Goal: Task Accomplishment & Management: Manage account settings

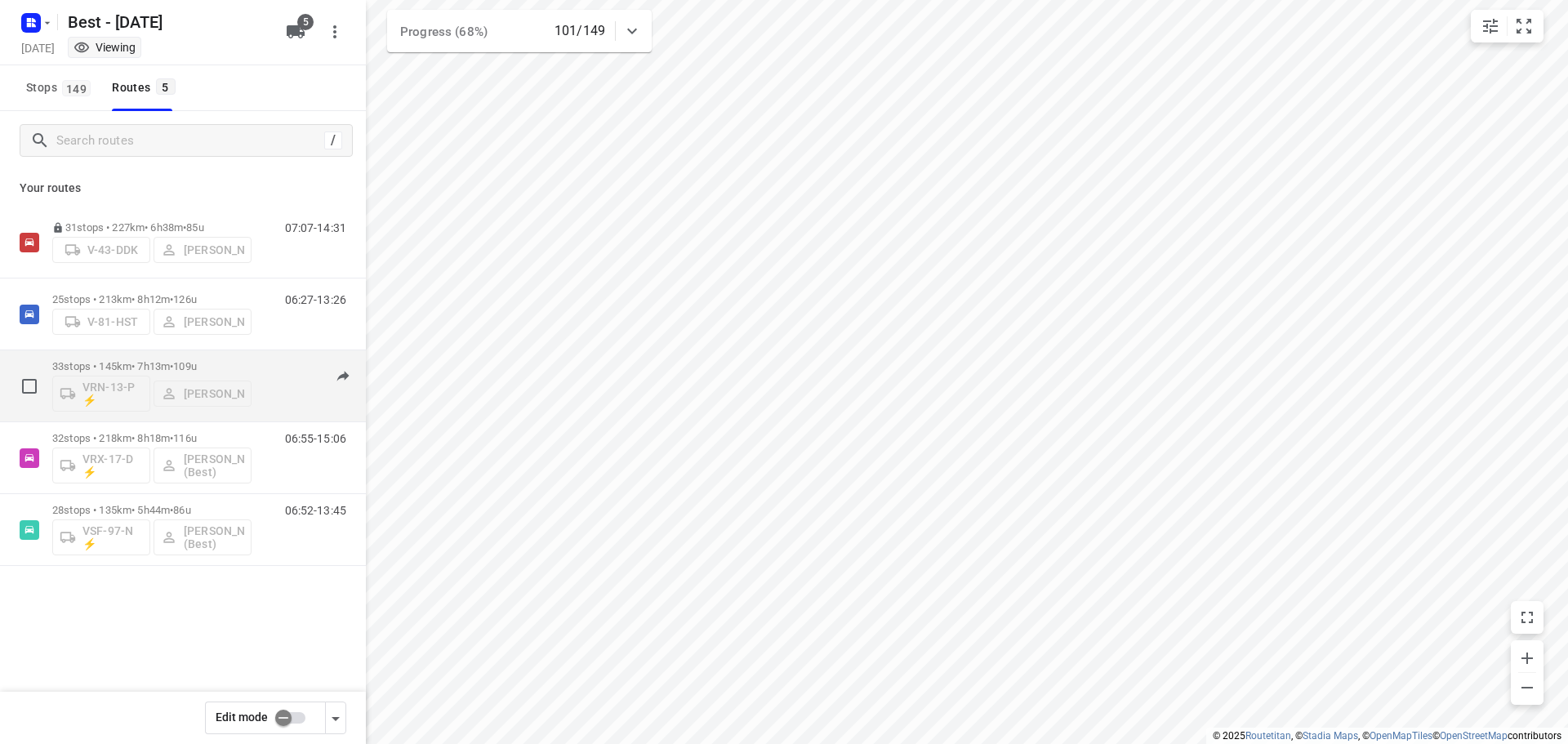
click at [217, 365] on p "33 stops • 145km • 7h13m • 109u" at bounding box center [152, 366] width 200 height 12
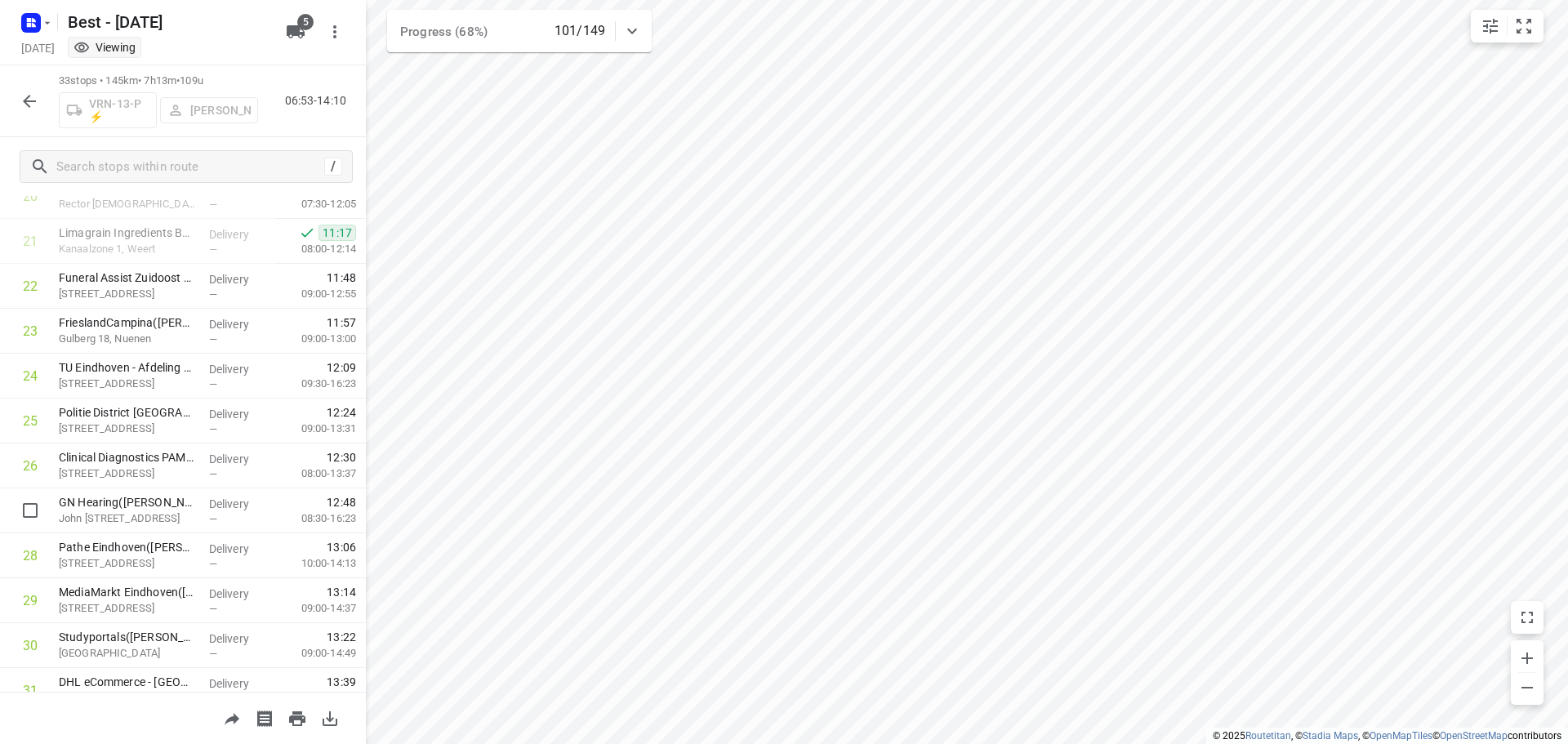
scroll to position [868, 0]
click at [33, 101] on icon "button" at bounding box center [29, 101] width 13 height 13
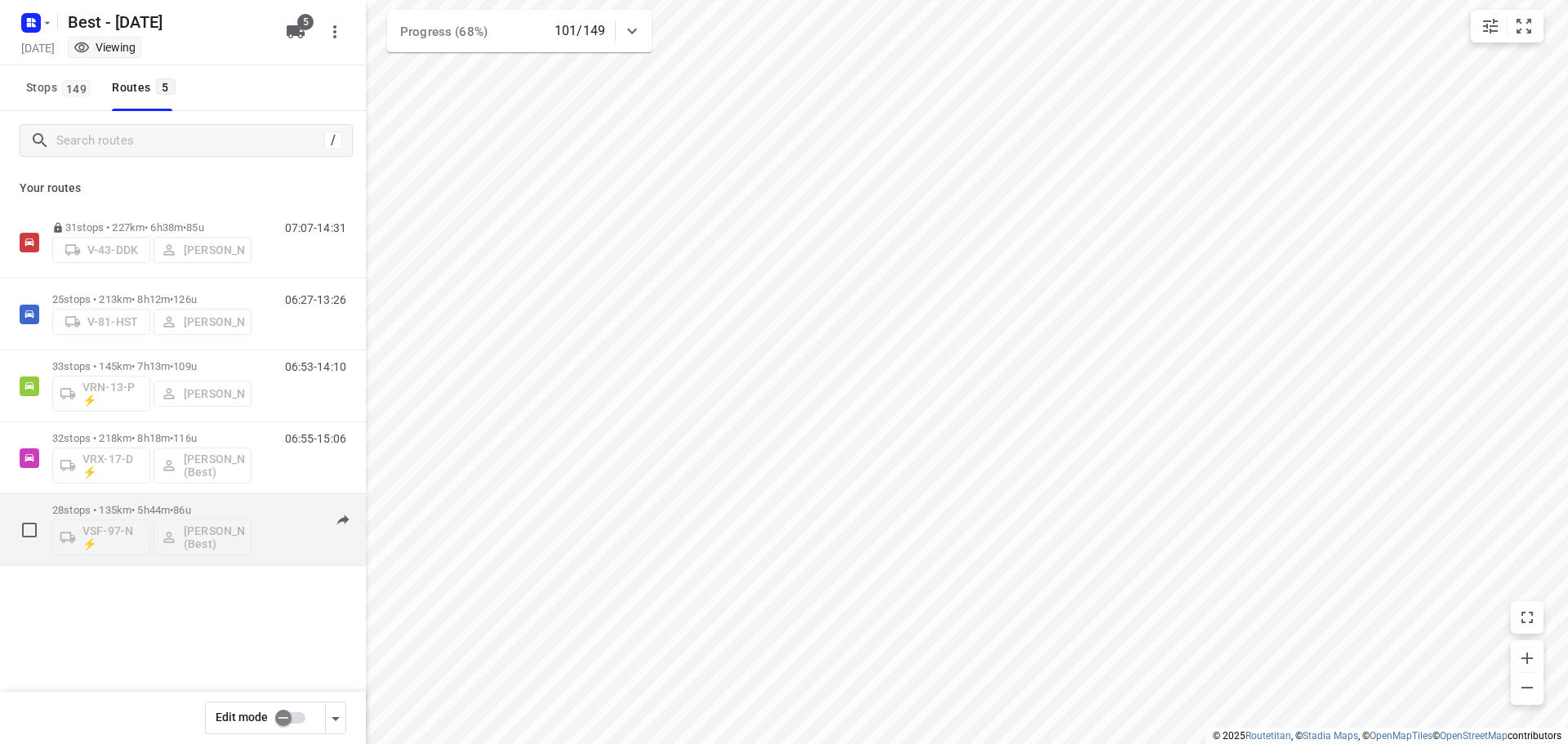
click at [190, 506] on span "86u" at bounding box center [181, 509] width 17 height 12
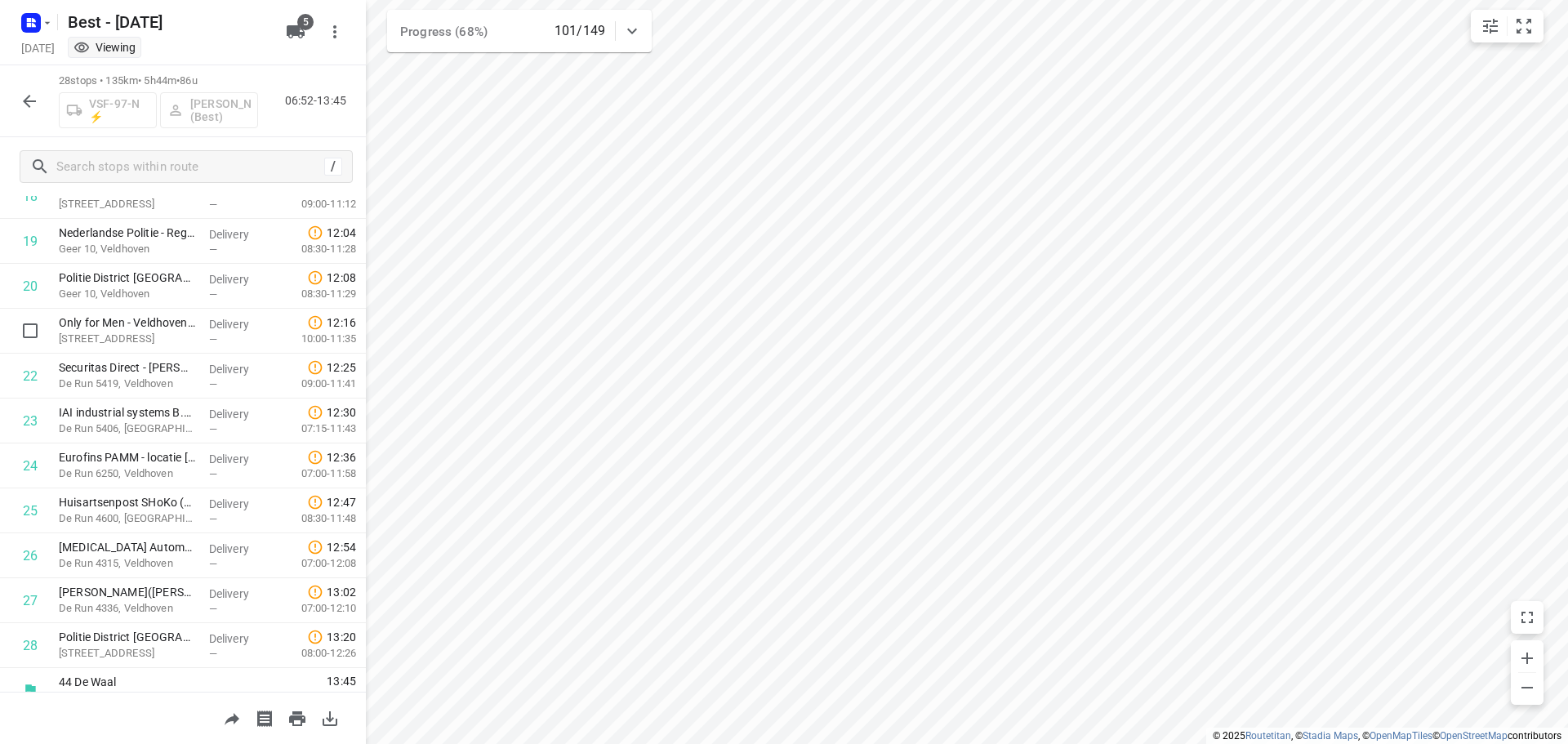
scroll to position [888, 0]
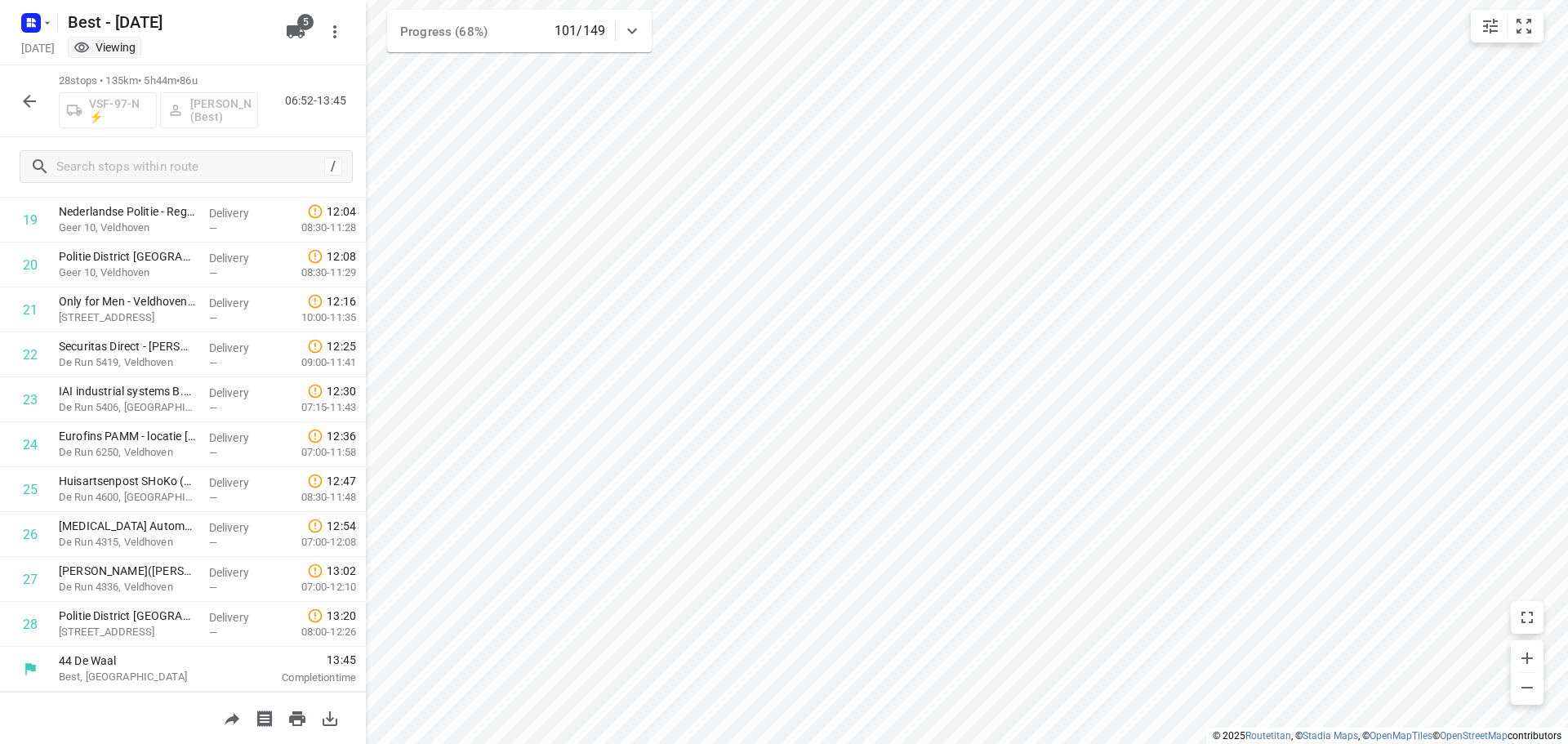
click at [32, 99] on icon "button" at bounding box center [29, 100] width 19 height 19
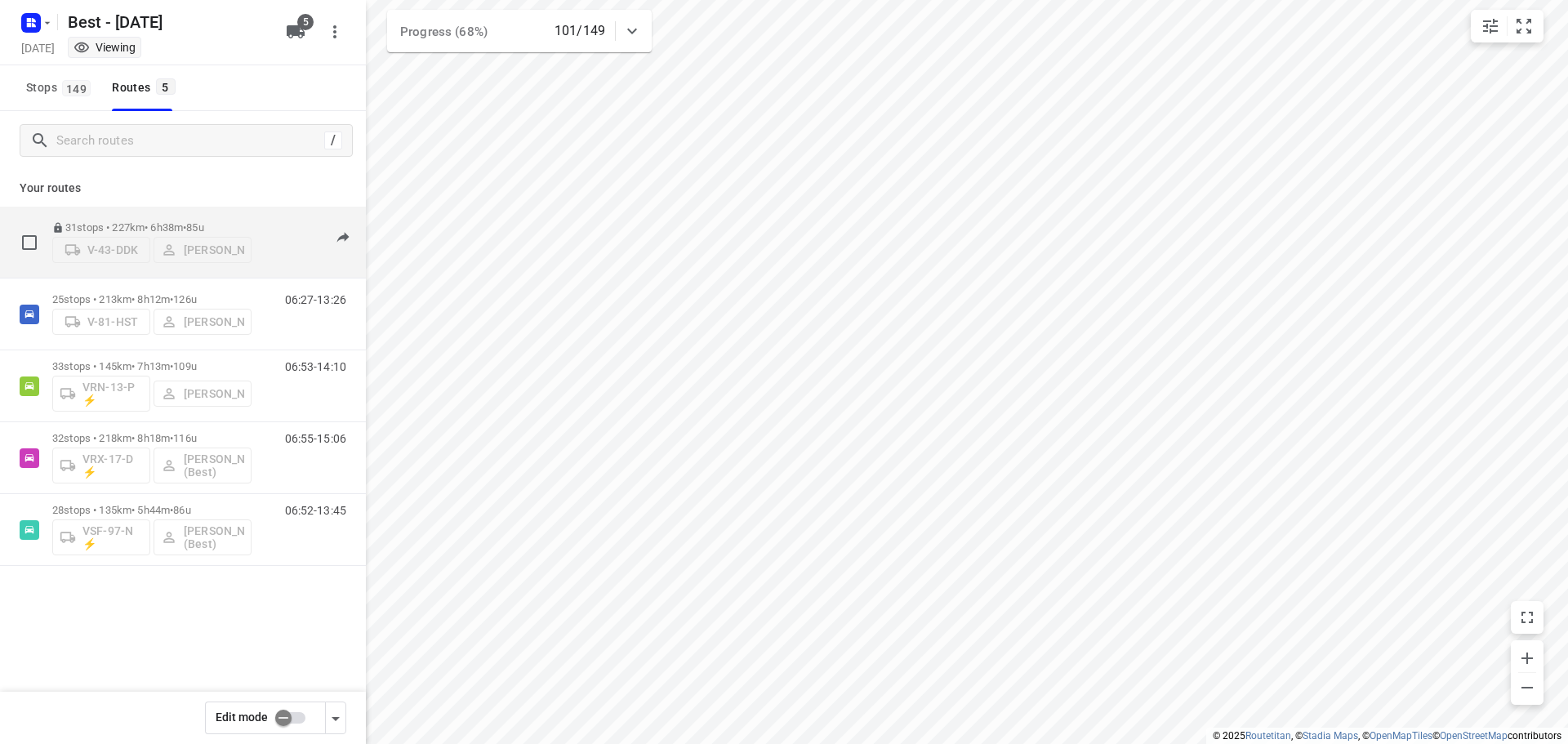
click at [221, 222] on p "31 stops • 227km • 6h38m • 85u" at bounding box center [152, 227] width 200 height 12
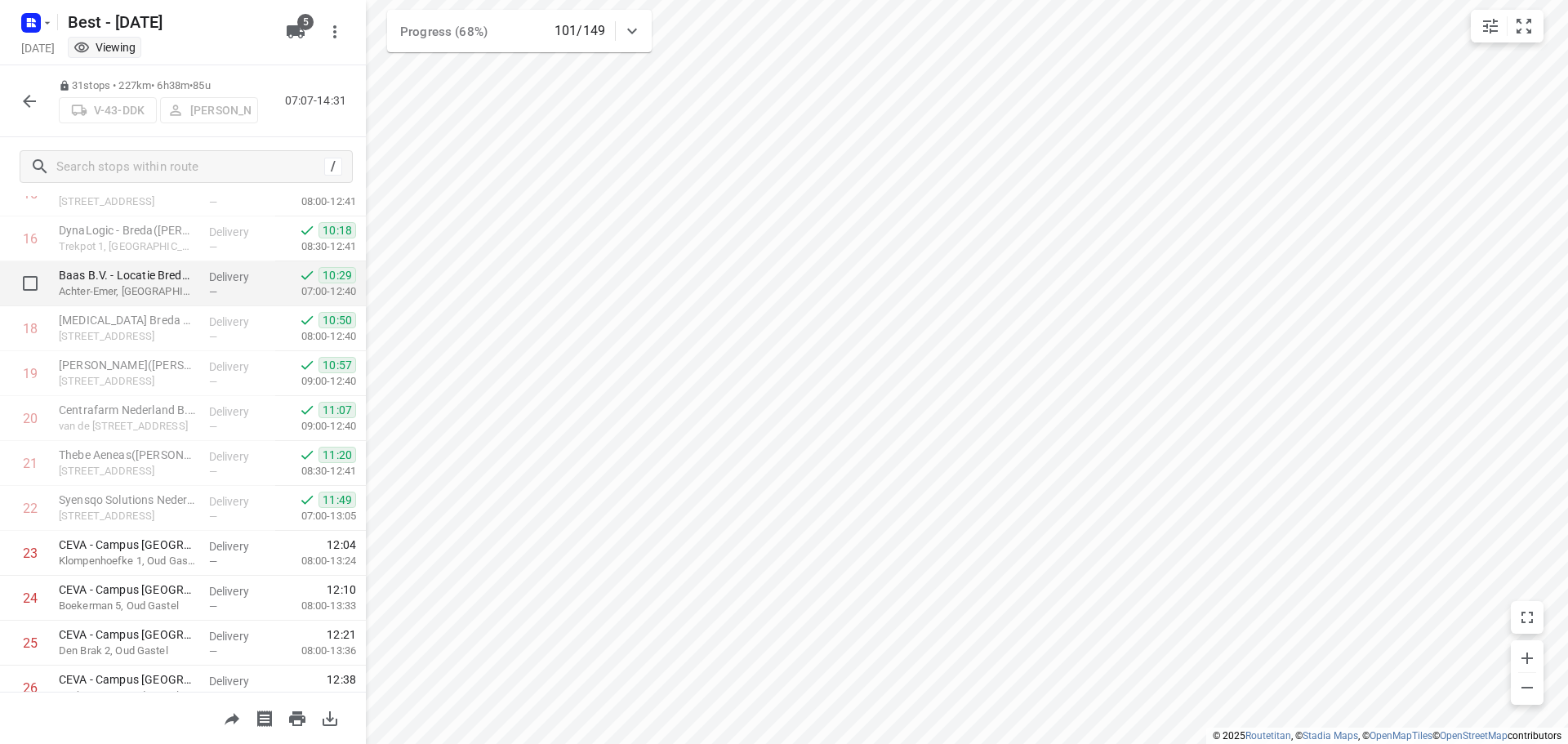
scroll to position [1023, 0]
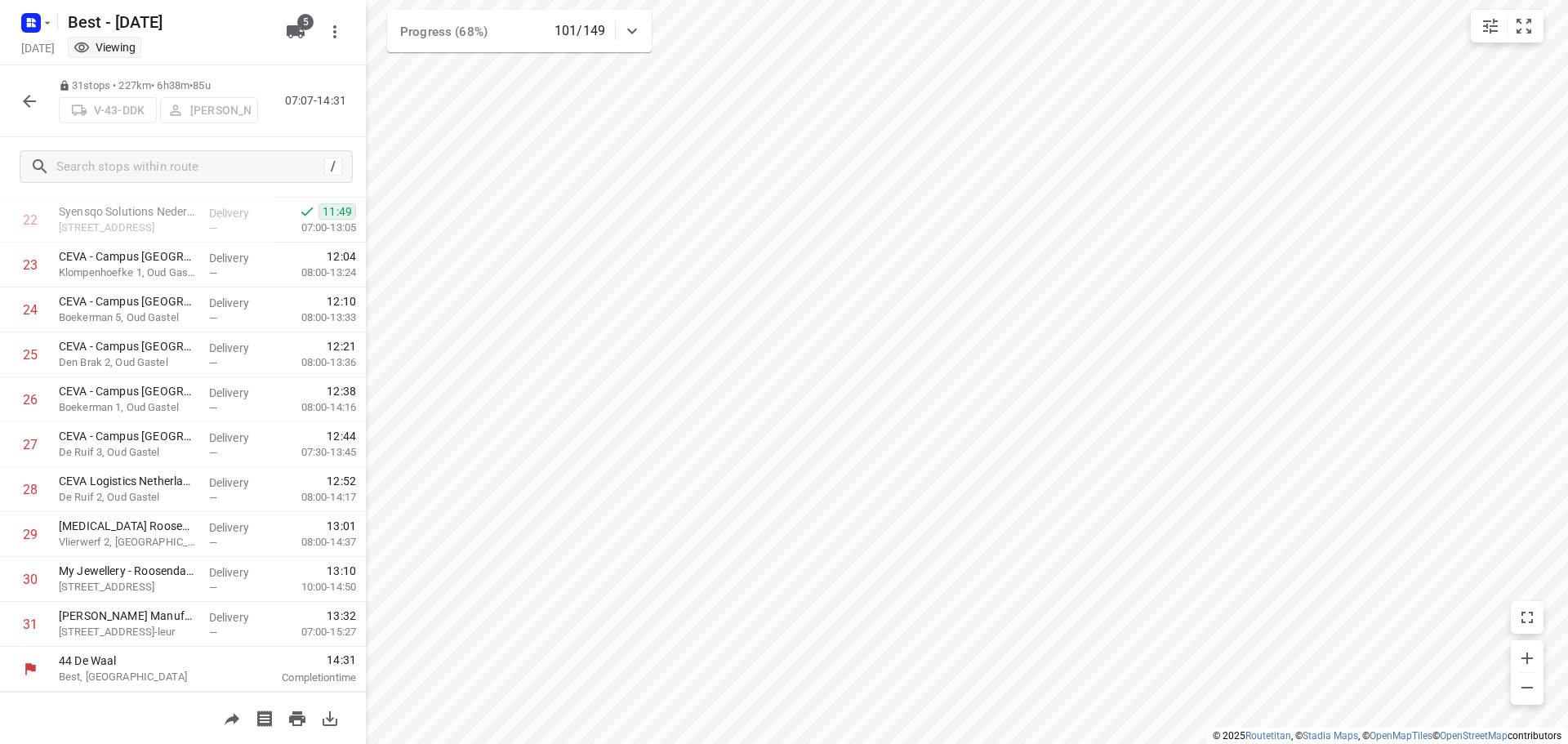
click at [25, 93] on icon "button" at bounding box center [29, 100] width 19 height 19
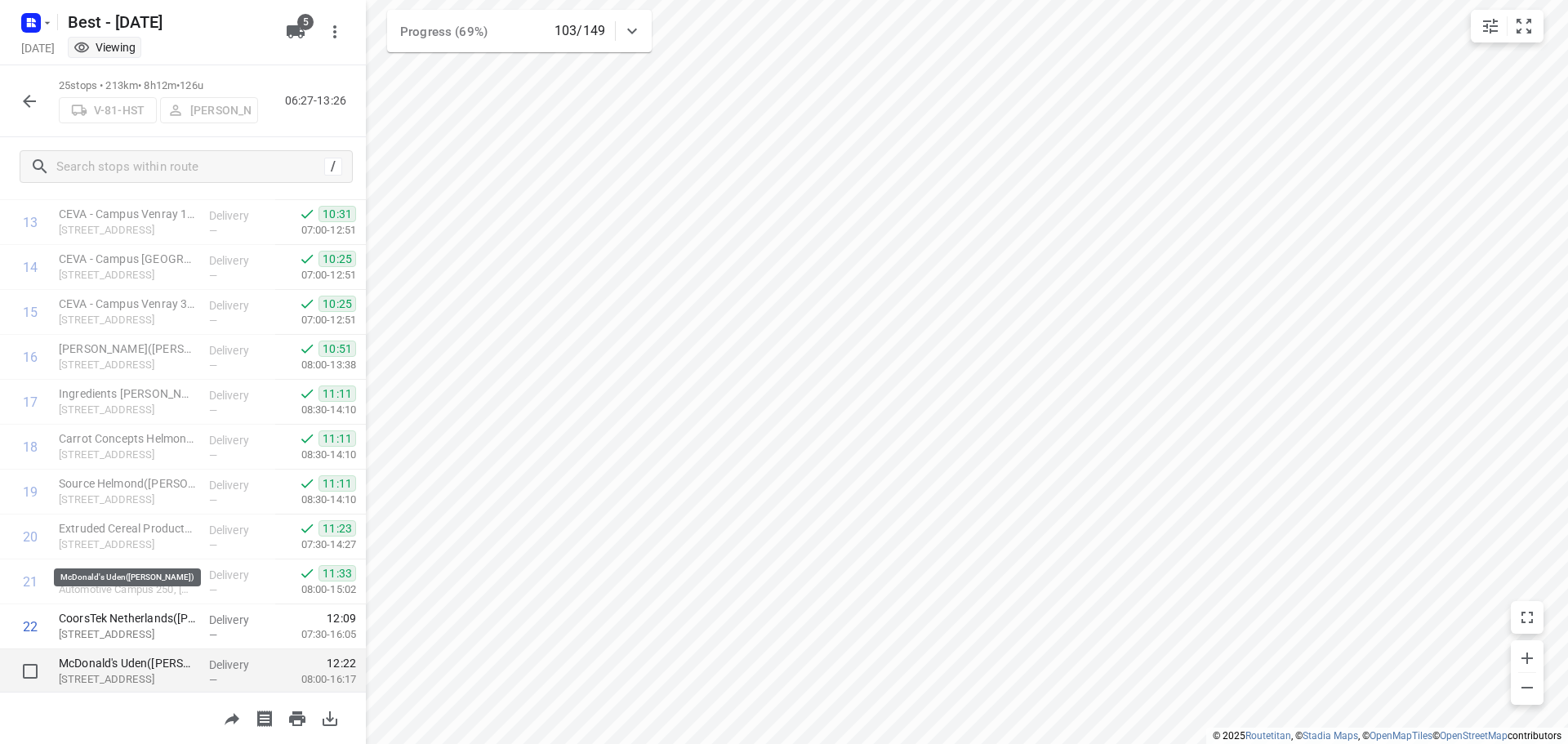
scroll to position [753, 0]
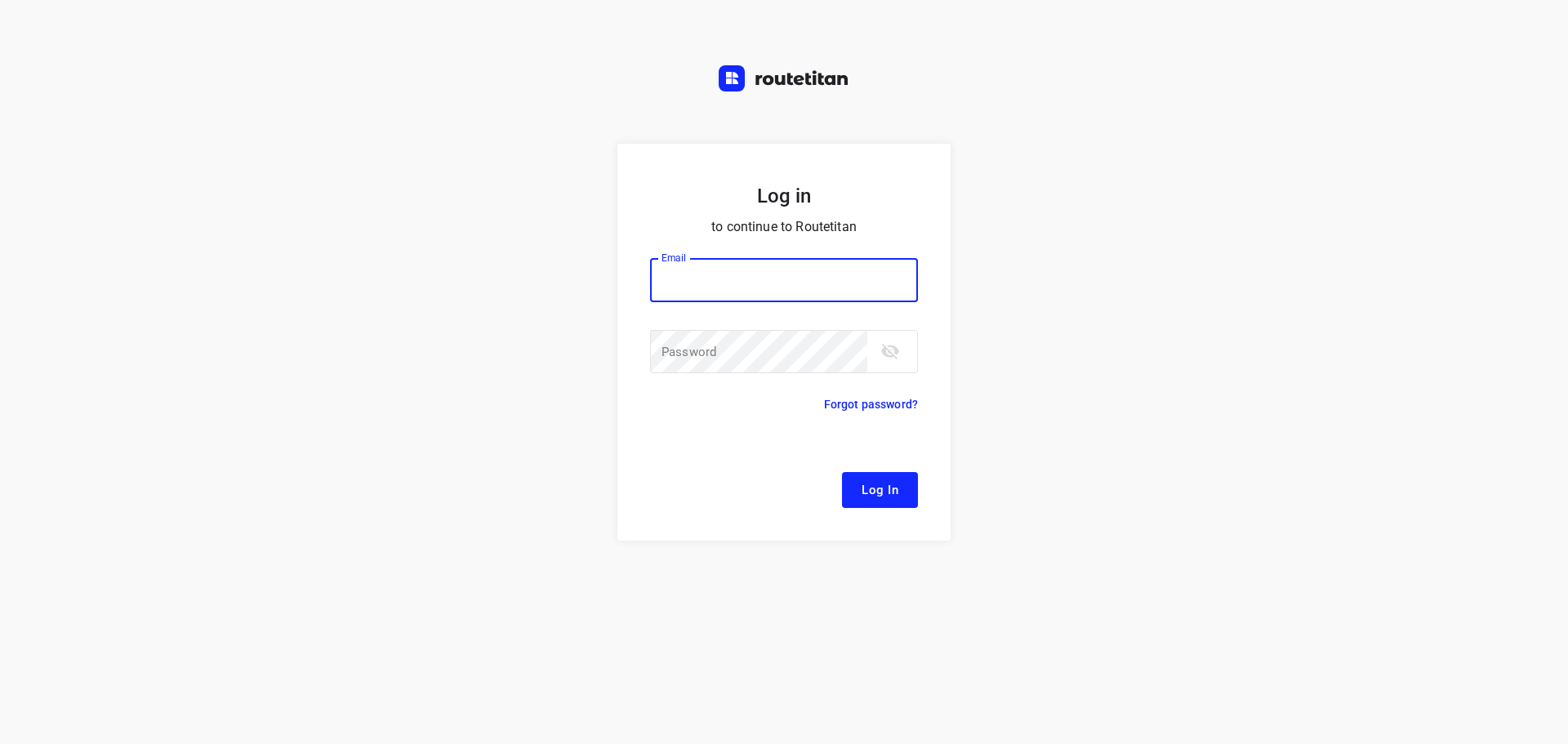
click at [715, 268] on input "email" at bounding box center [784, 280] width 268 height 44
type input "[EMAIL_ADDRESS][DOMAIN_NAME]"
click at [890, 505] on button "Log In" at bounding box center [879, 489] width 76 height 36
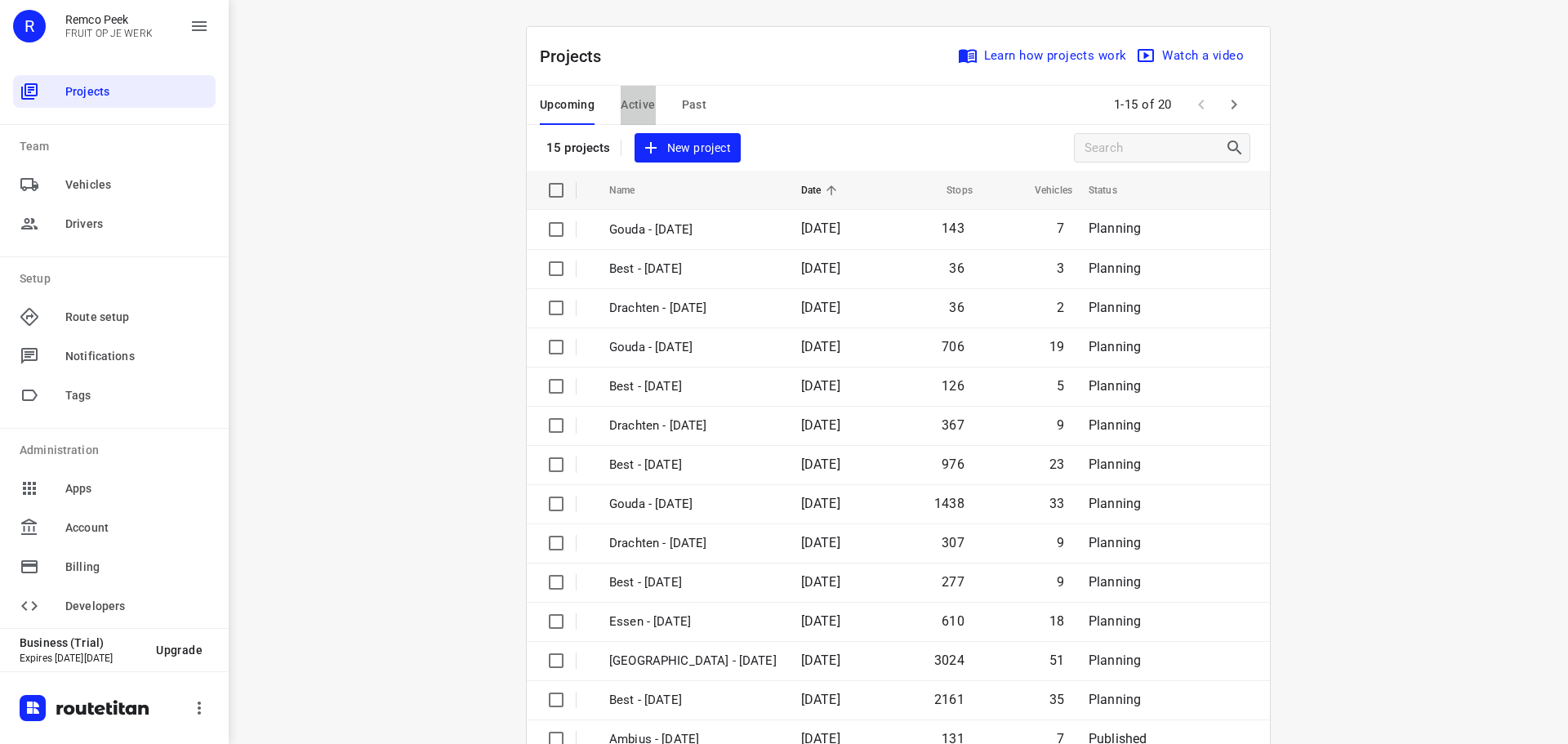
click at [621, 103] on span "Active" at bounding box center [637, 105] width 34 height 20
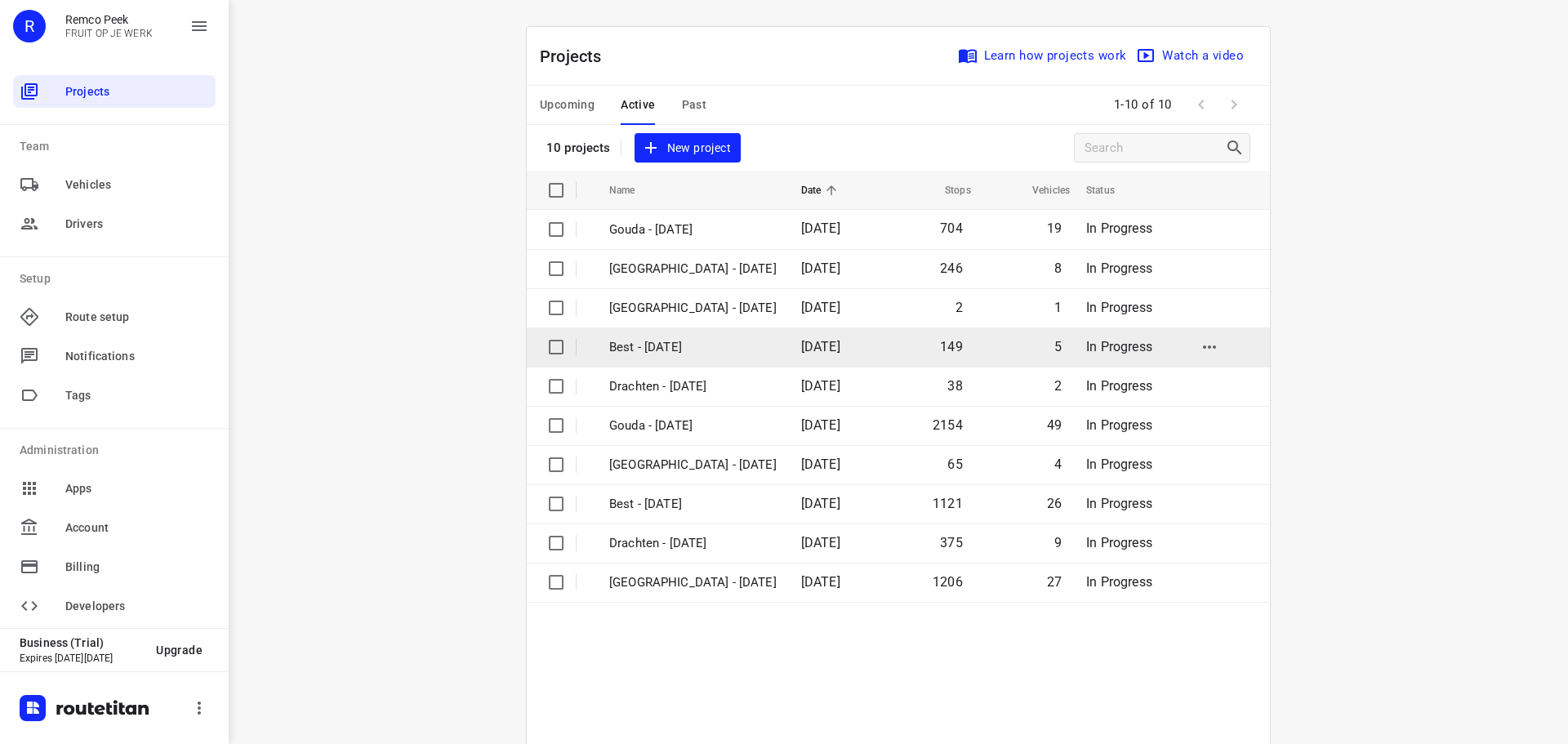
click at [725, 360] on td "Best - [DATE]" at bounding box center [691, 347] width 195 height 40
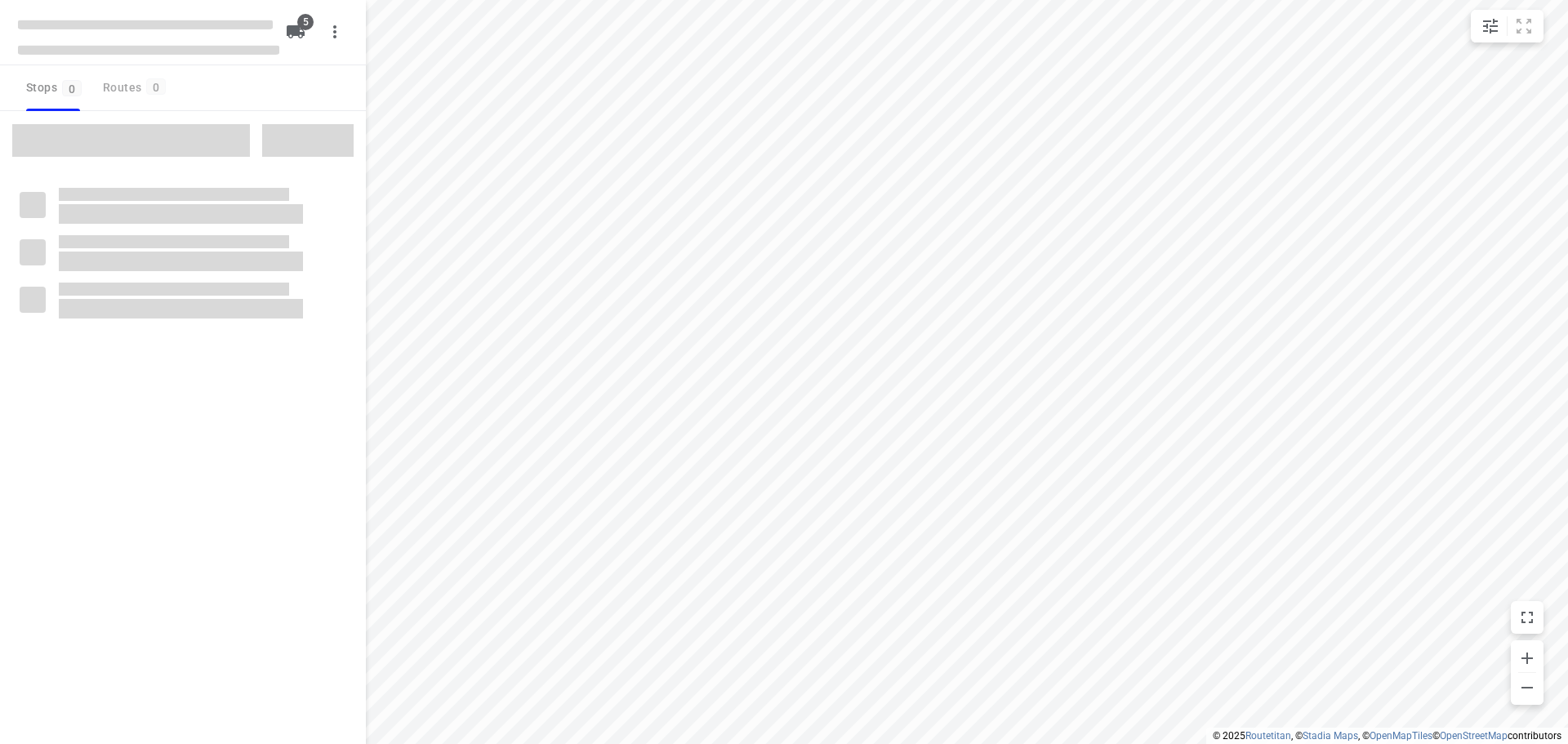
checkbox input "true"
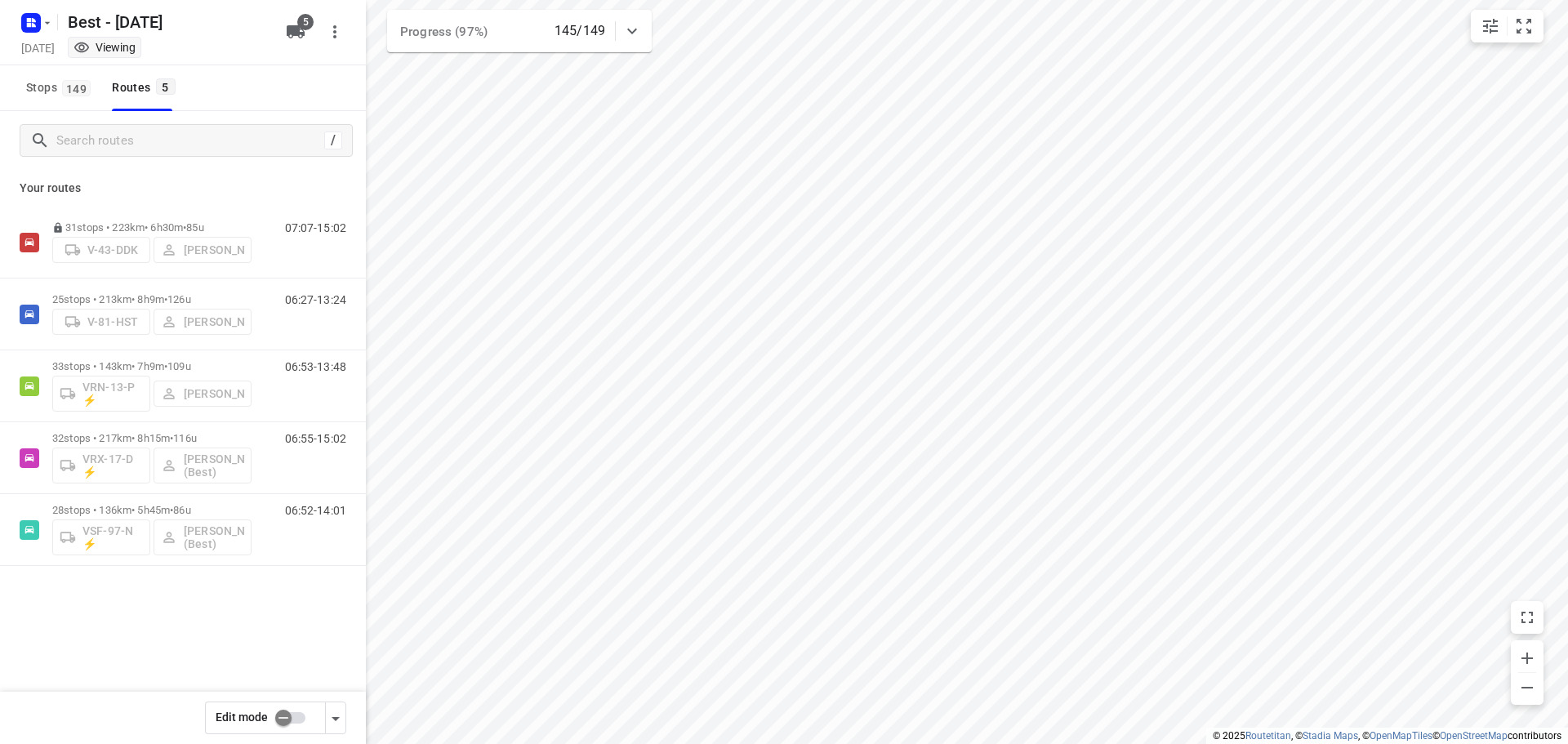
click at [258, 190] on p "Your routes" at bounding box center [182, 188] width 326 height 17
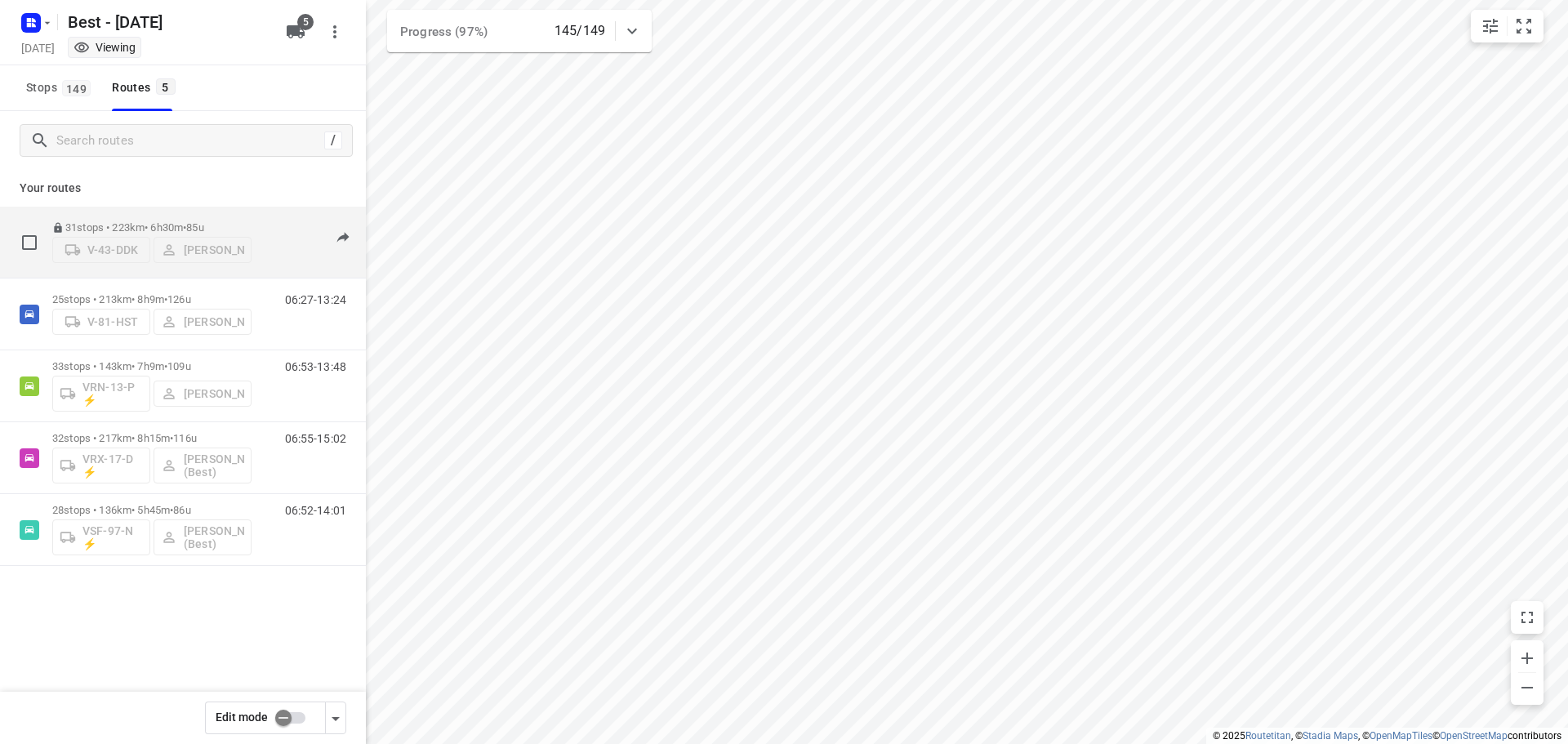
click at [244, 222] on p "31 stops • 223km • 6h30m • 85u" at bounding box center [152, 227] width 200 height 12
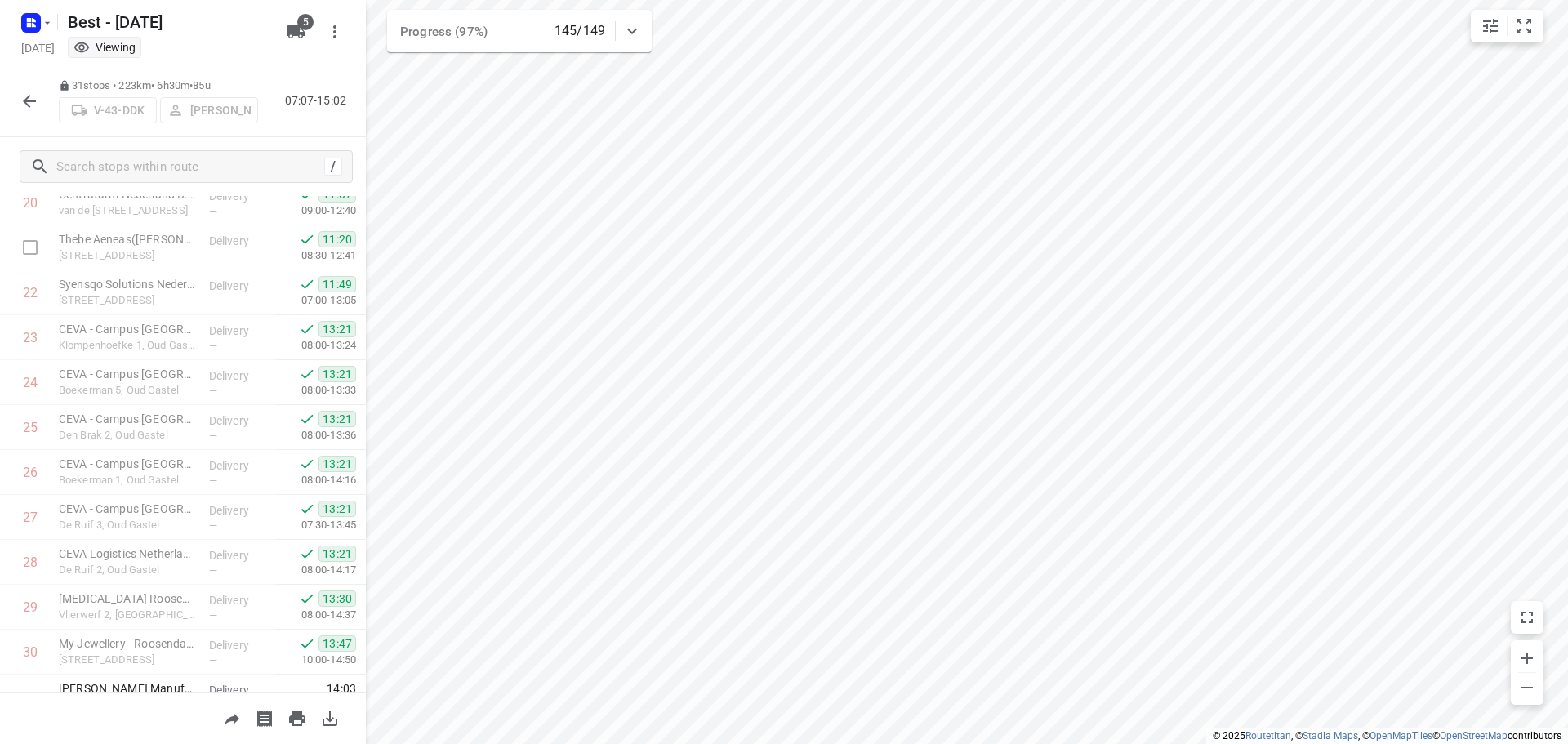
scroll to position [1023, 0]
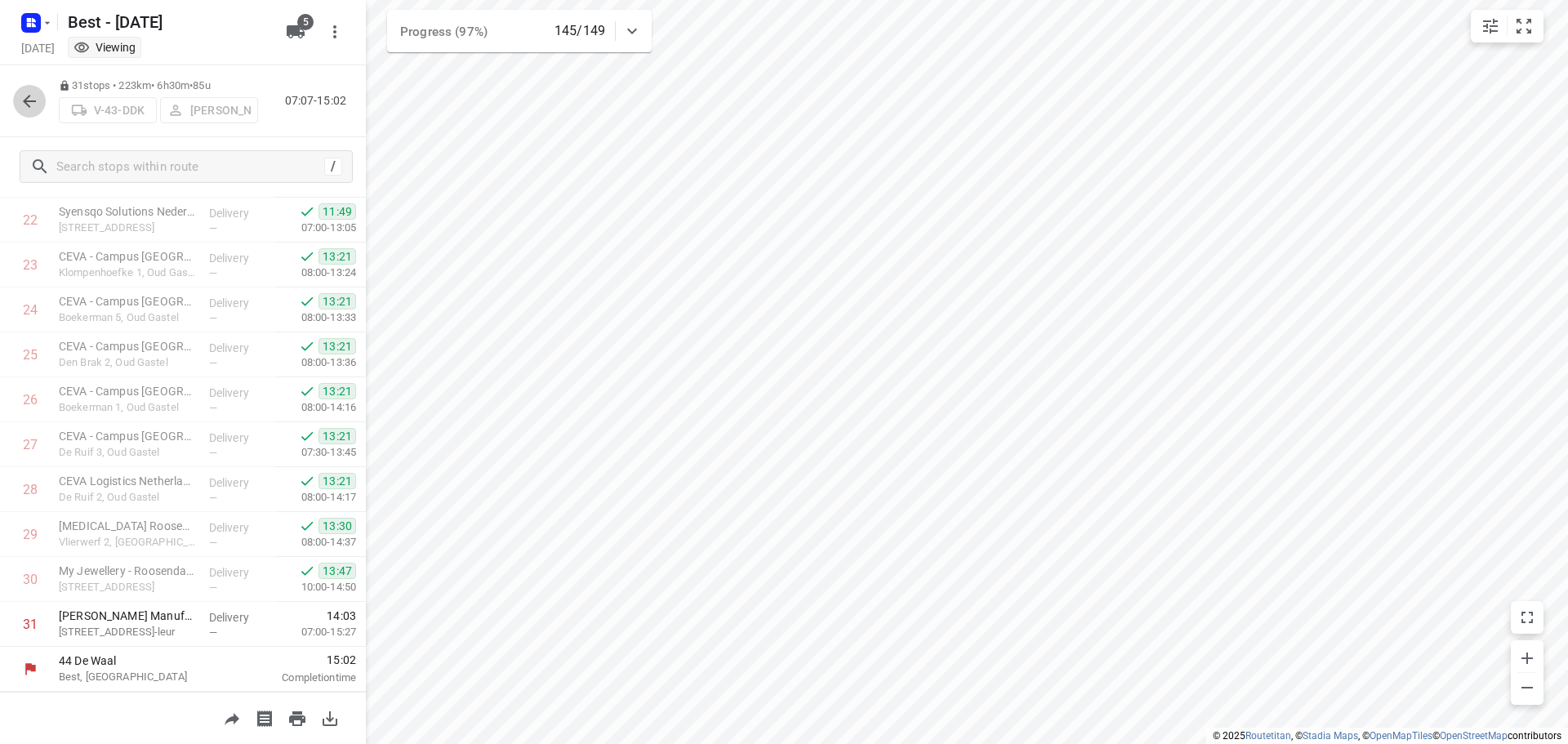
click at [36, 106] on icon "button" at bounding box center [29, 100] width 19 height 19
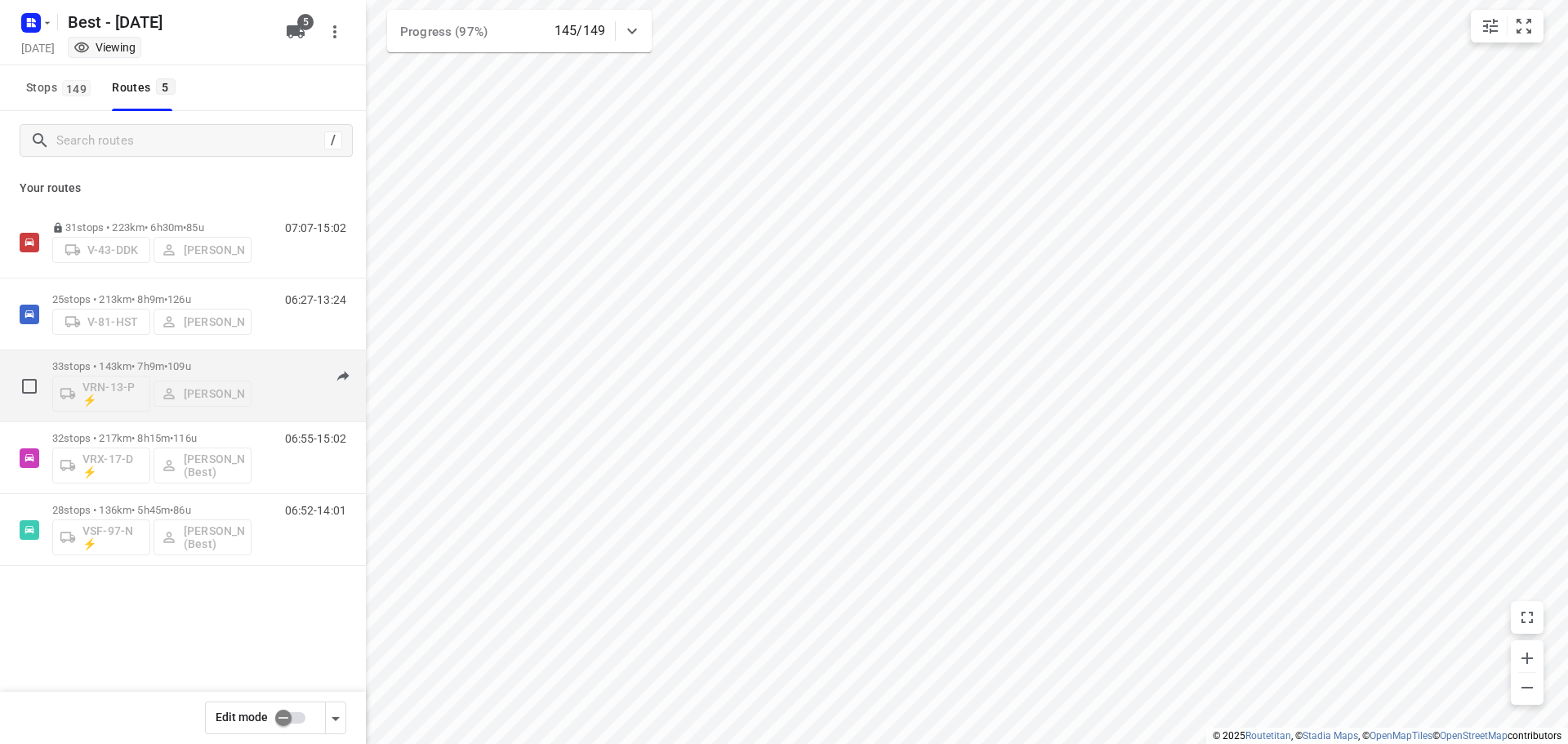
click at [191, 362] on span "109u" at bounding box center [179, 366] width 24 height 12
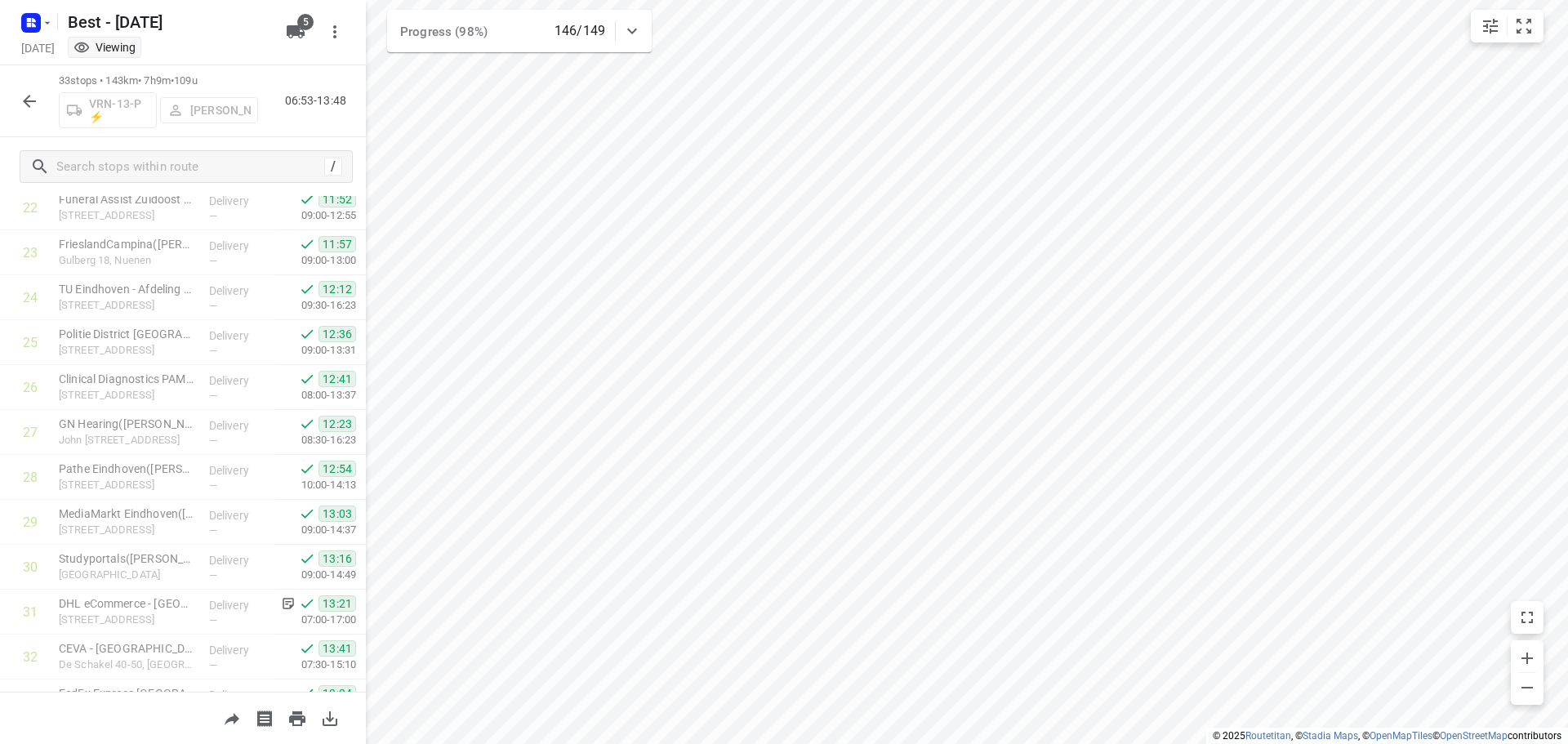
scroll to position [1113, 0]
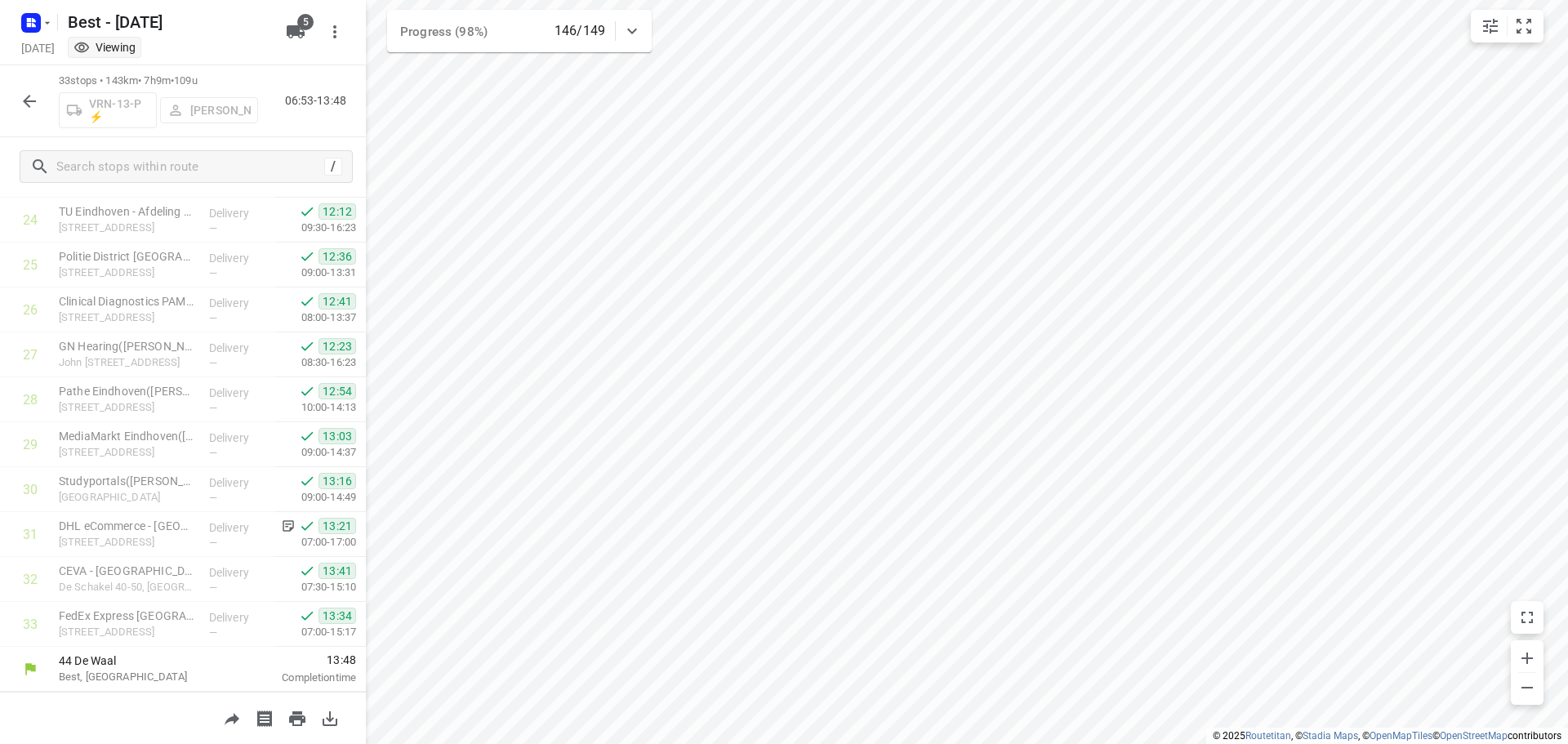
click at [33, 99] on icon "button" at bounding box center [29, 100] width 19 height 19
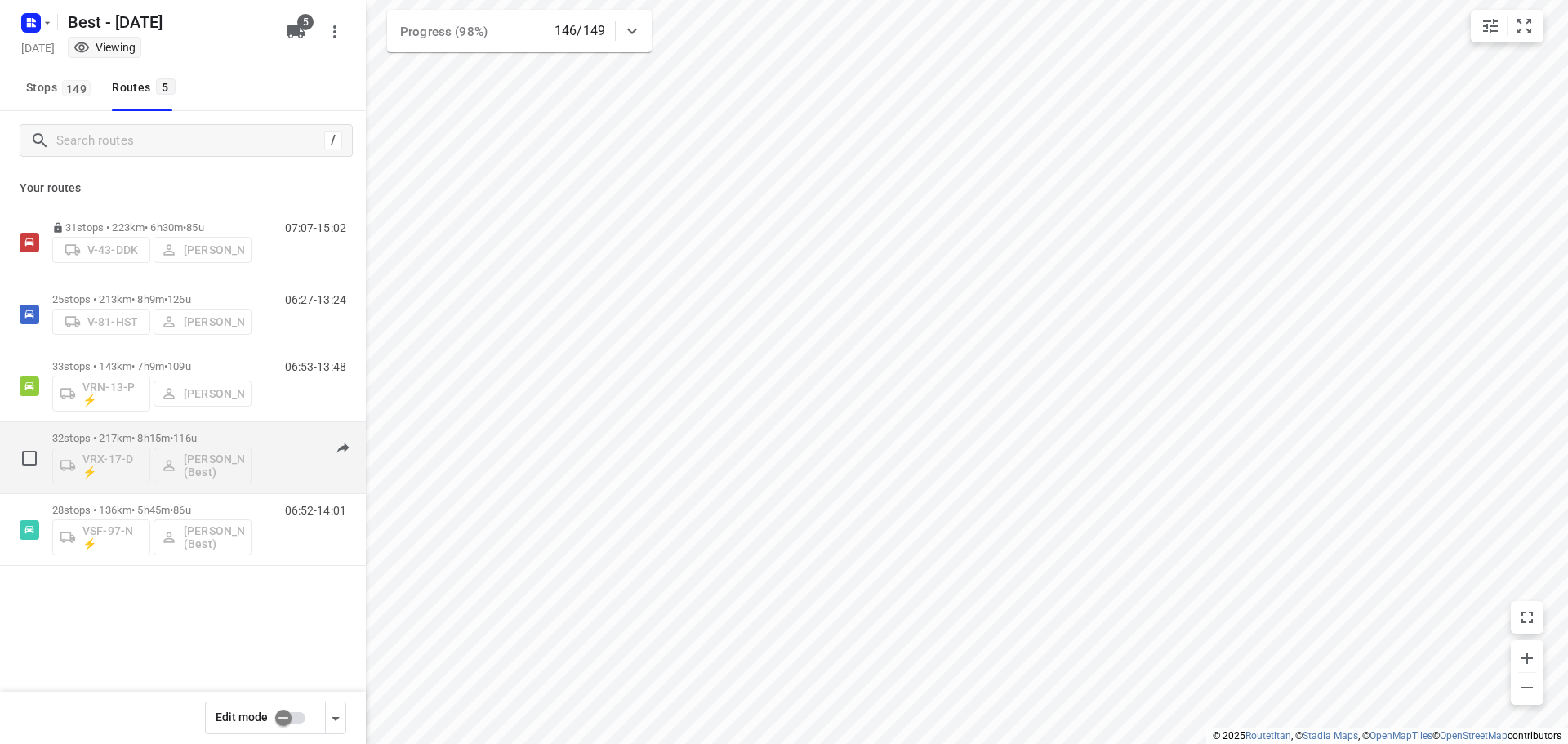
click at [213, 427] on div "32 stops • 217km • 8h15m • 116u VRX-17-D ⚡ [PERSON_NAME] (Best)" at bounding box center [152, 458] width 200 height 68
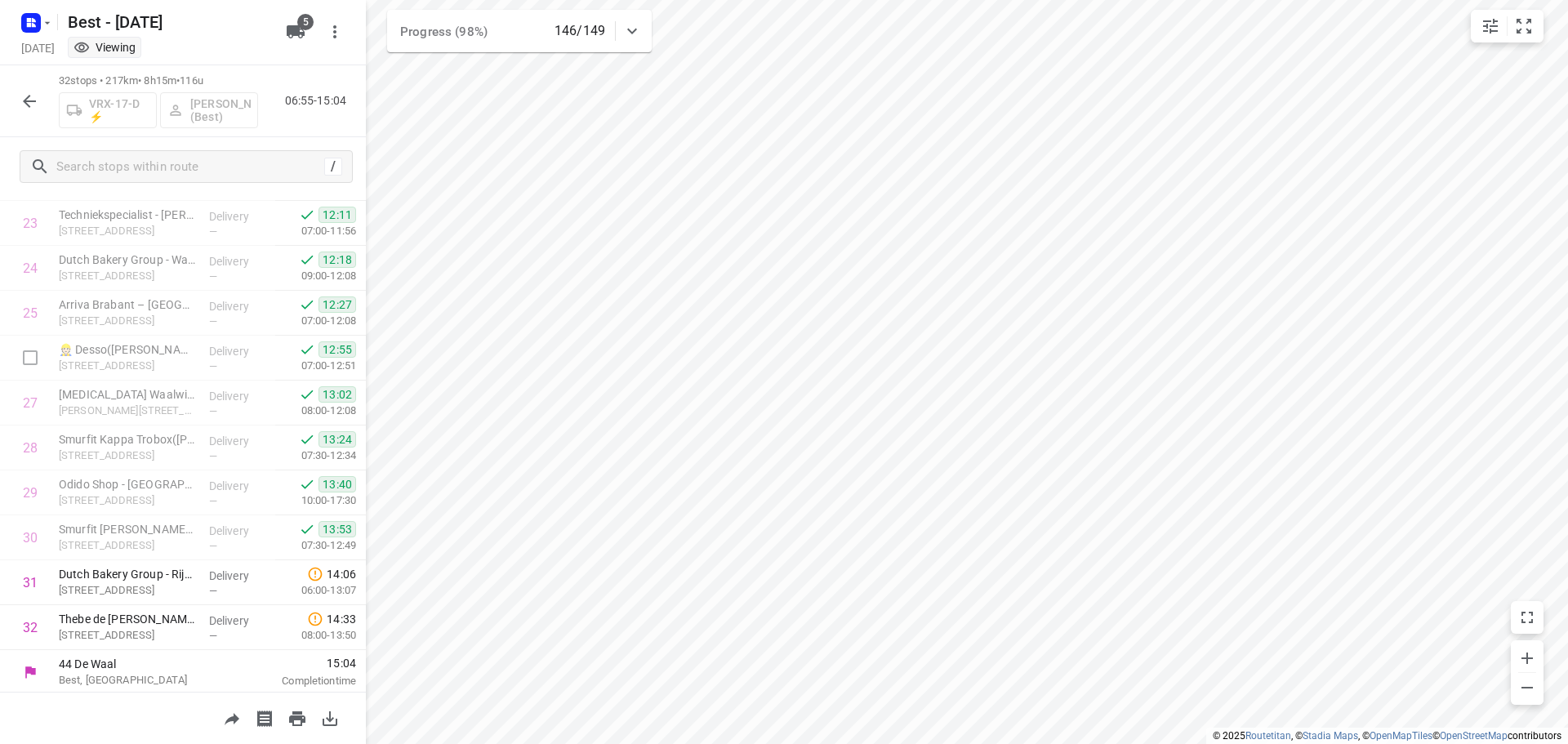
scroll to position [1068, 0]
click at [27, 109] on icon "button" at bounding box center [29, 100] width 19 height 19
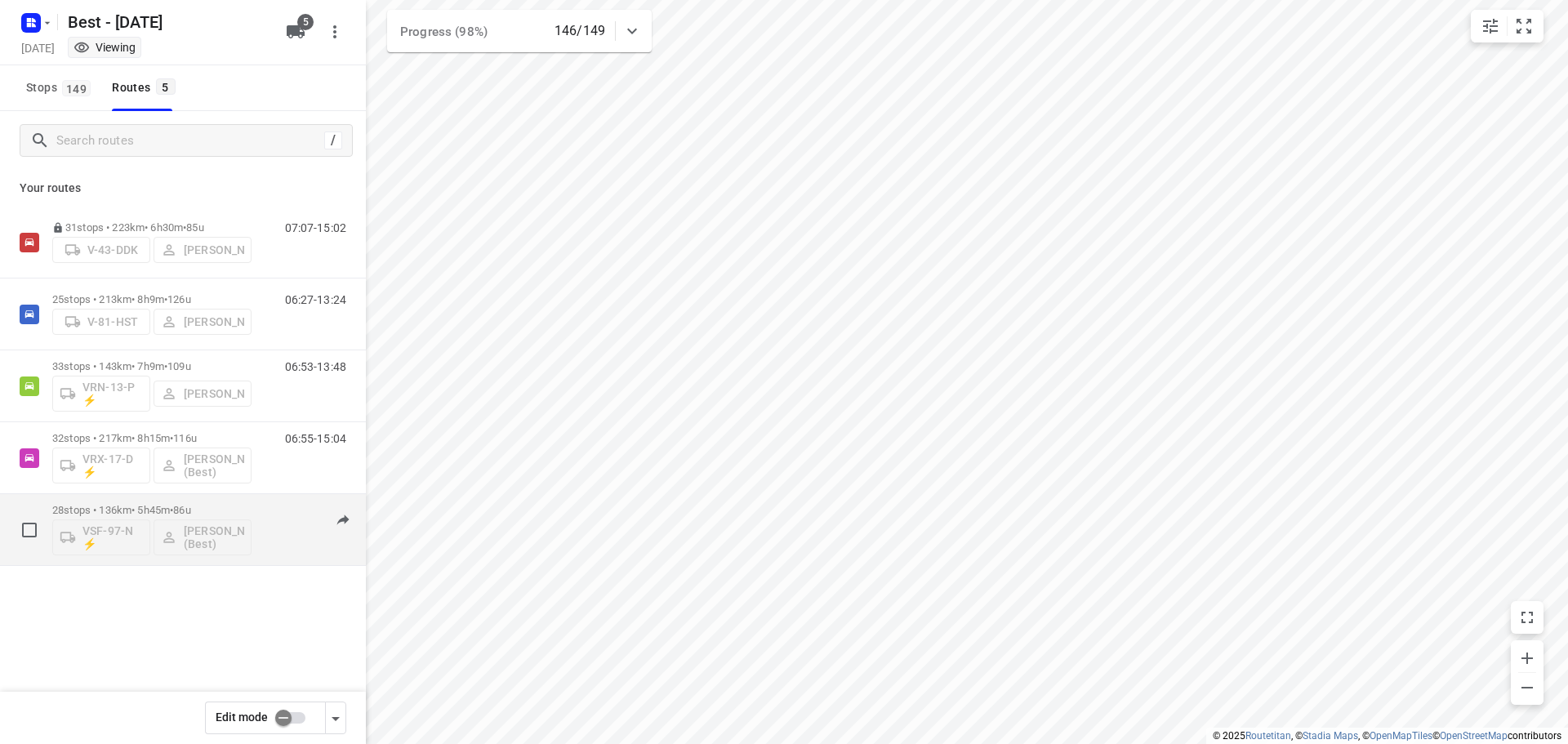
click at [131, 502] on div "28 stops • 136km • 5h45m • 86u VSF-97-N ⚡ [PERSON_NAME] (Best)" at bounding box center [152, 530] width 200 height 68
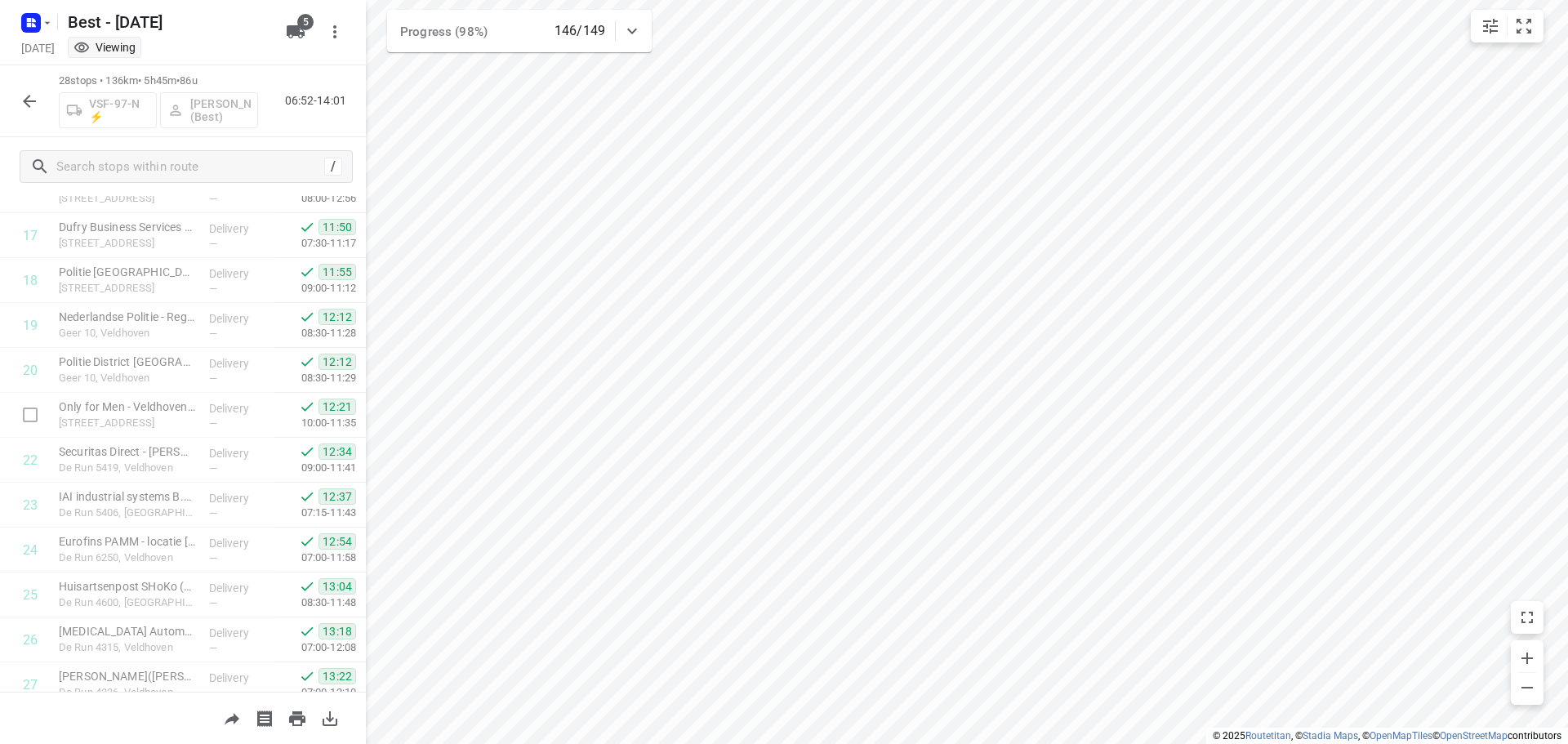
scroll to position [888, 0]
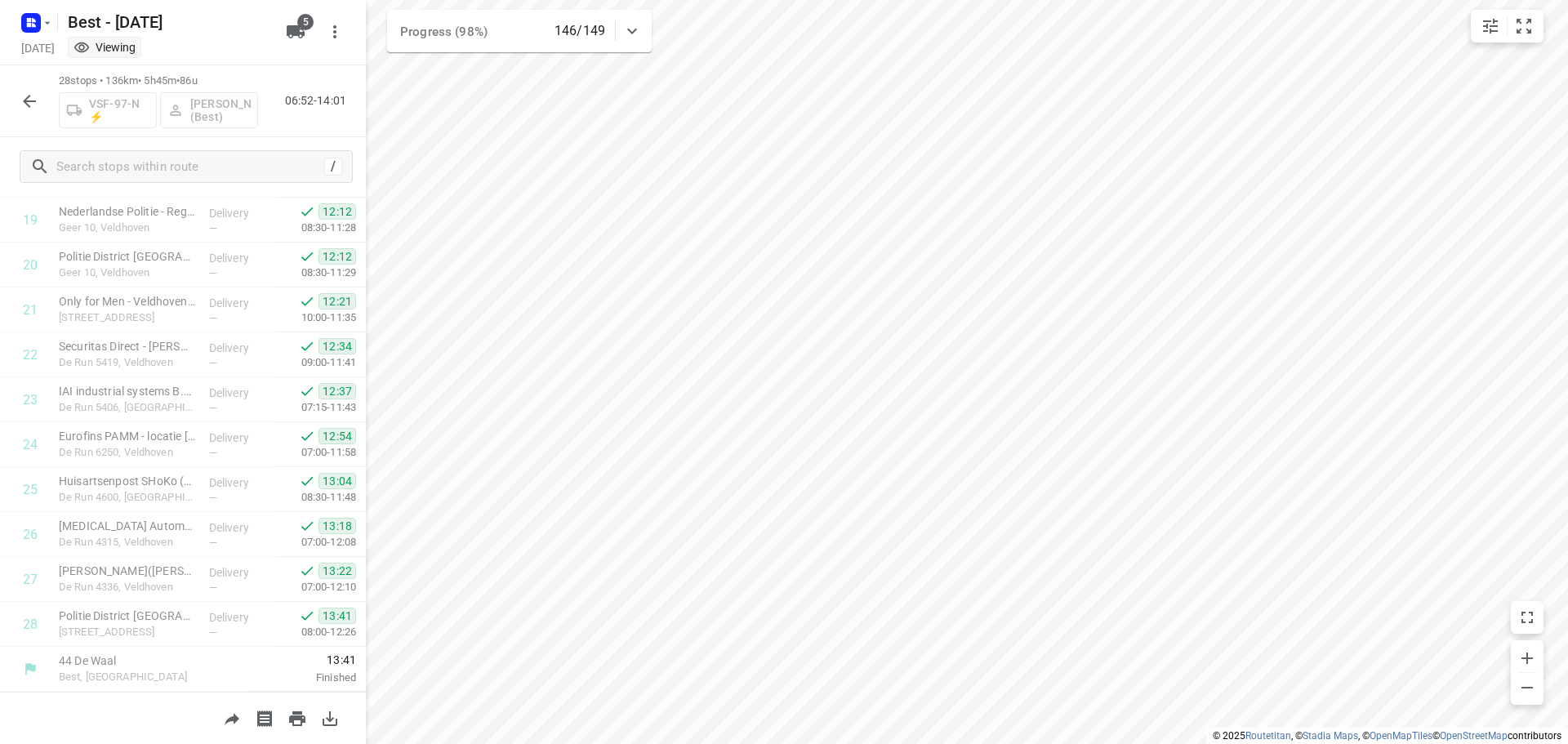
click at [18, 104] on button "button" at bounding box center [29, 101] width 33 height 33
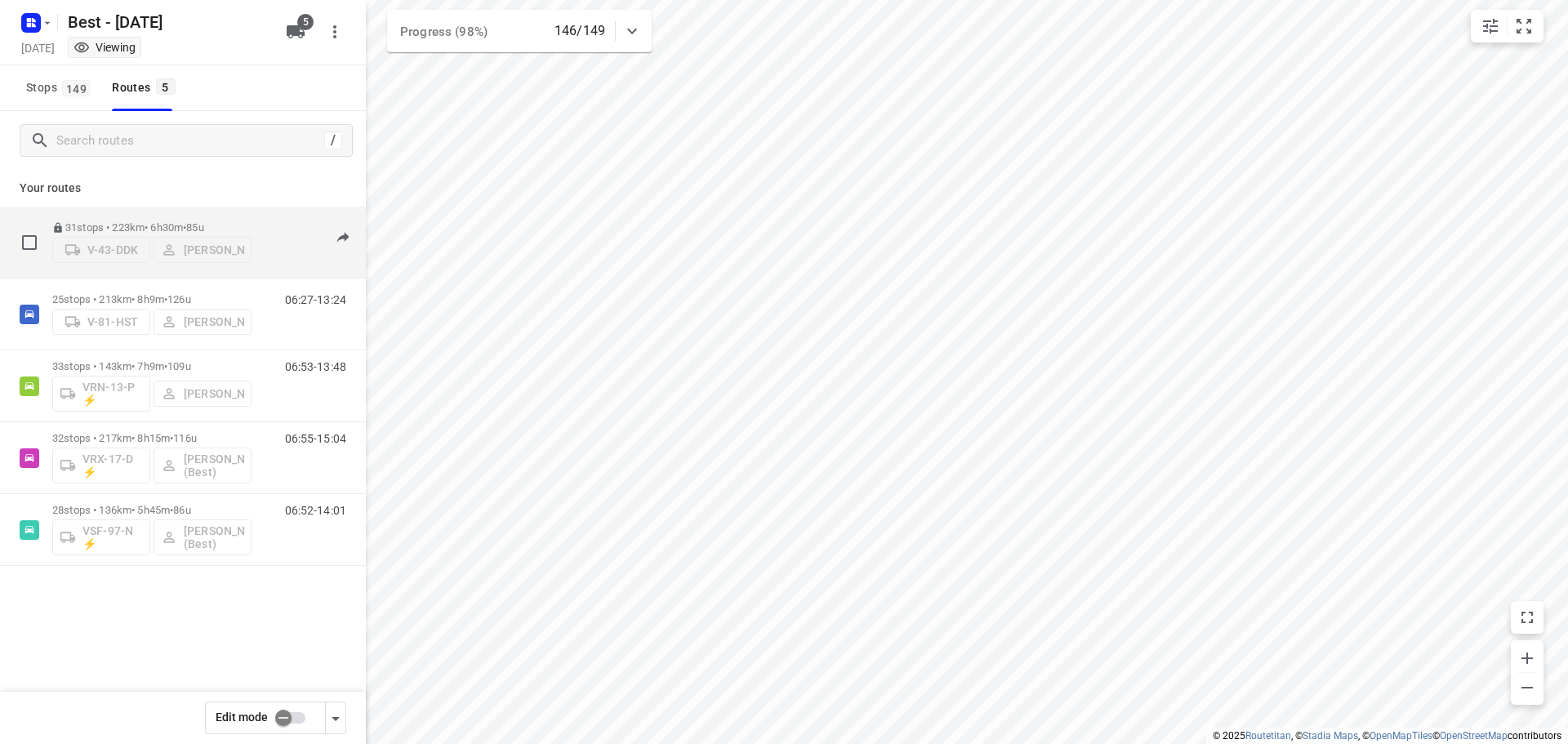
click at [235, 222] on p "31 stops • 223km • 6h30m • 85u" at bounding box center [152, 227] width 200 height 12
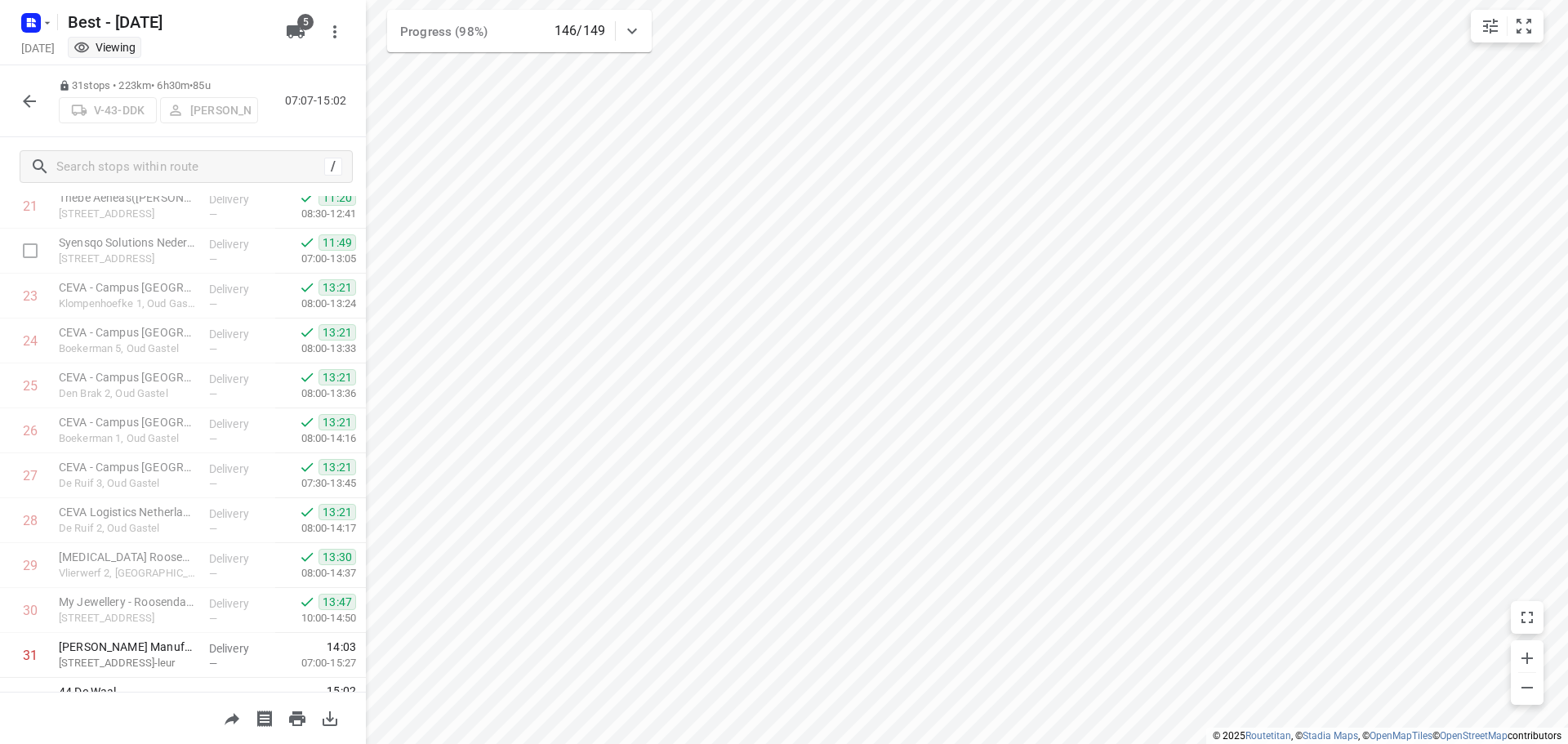
scroll to position [1023, 0]
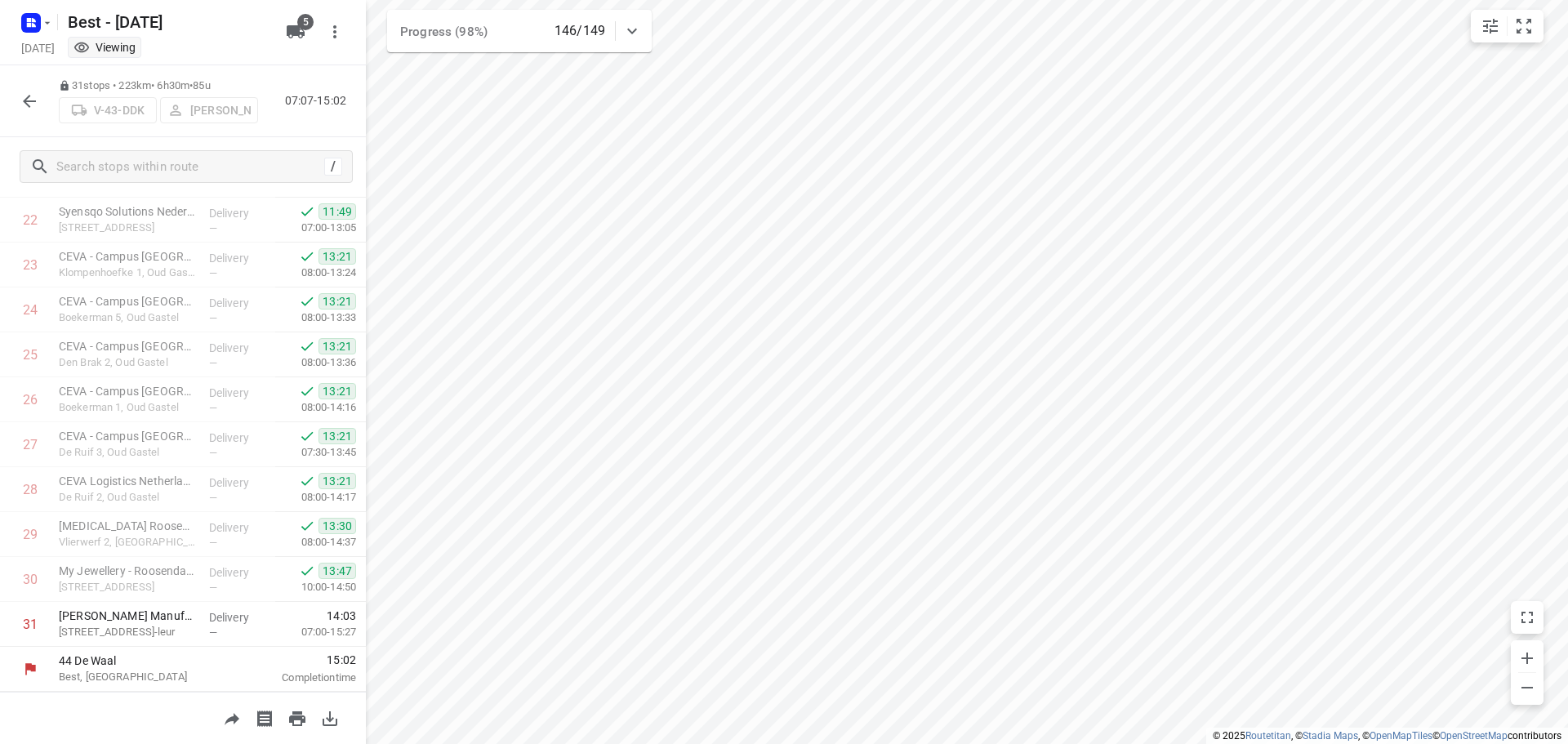
click at [35, 101] on icon "button" at bounding box center [29, 101] width 13 height 13
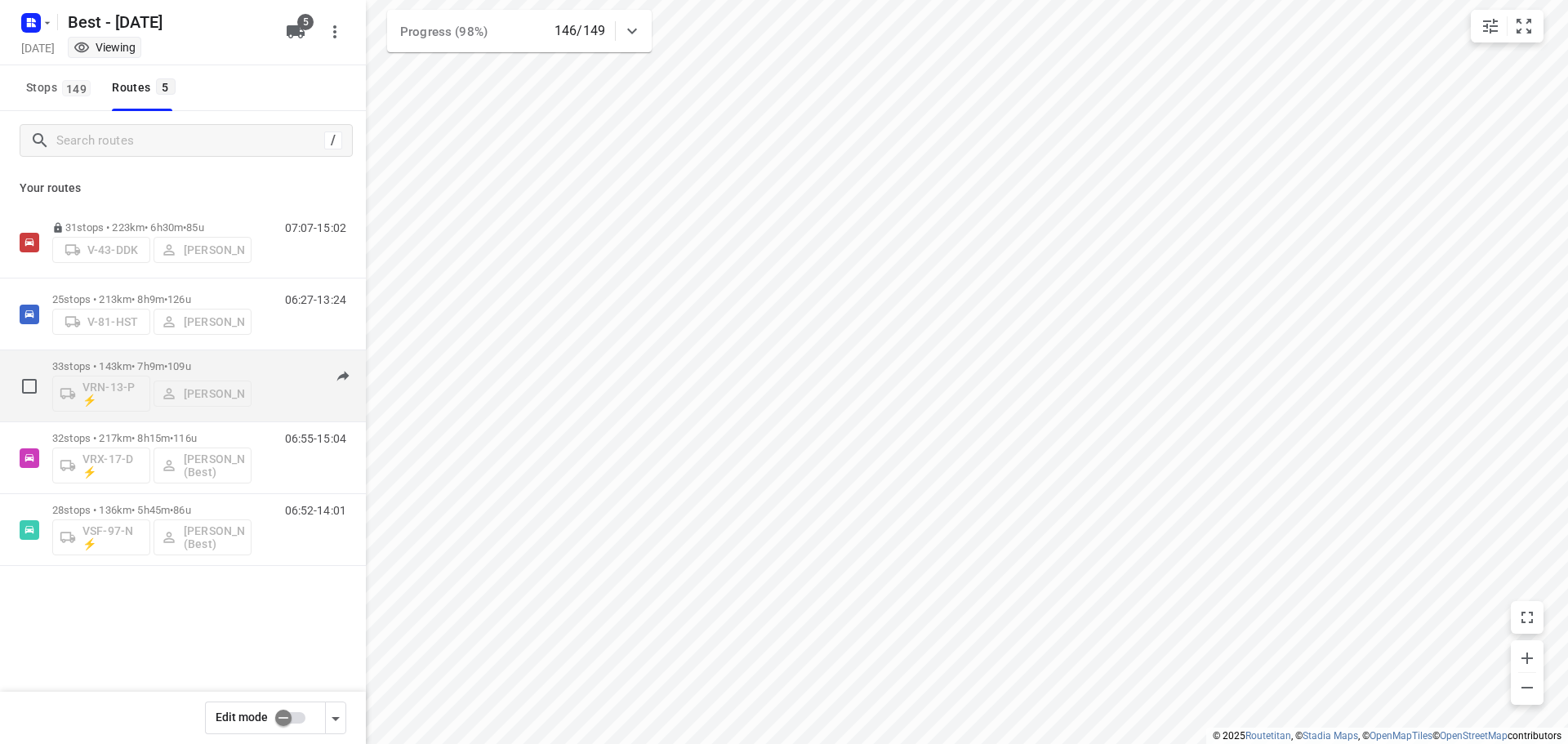
click at [222, 365] on p "33 stops • 143km • 7h9m • 109u" at bounding box center [152, 366] width 200 height 12
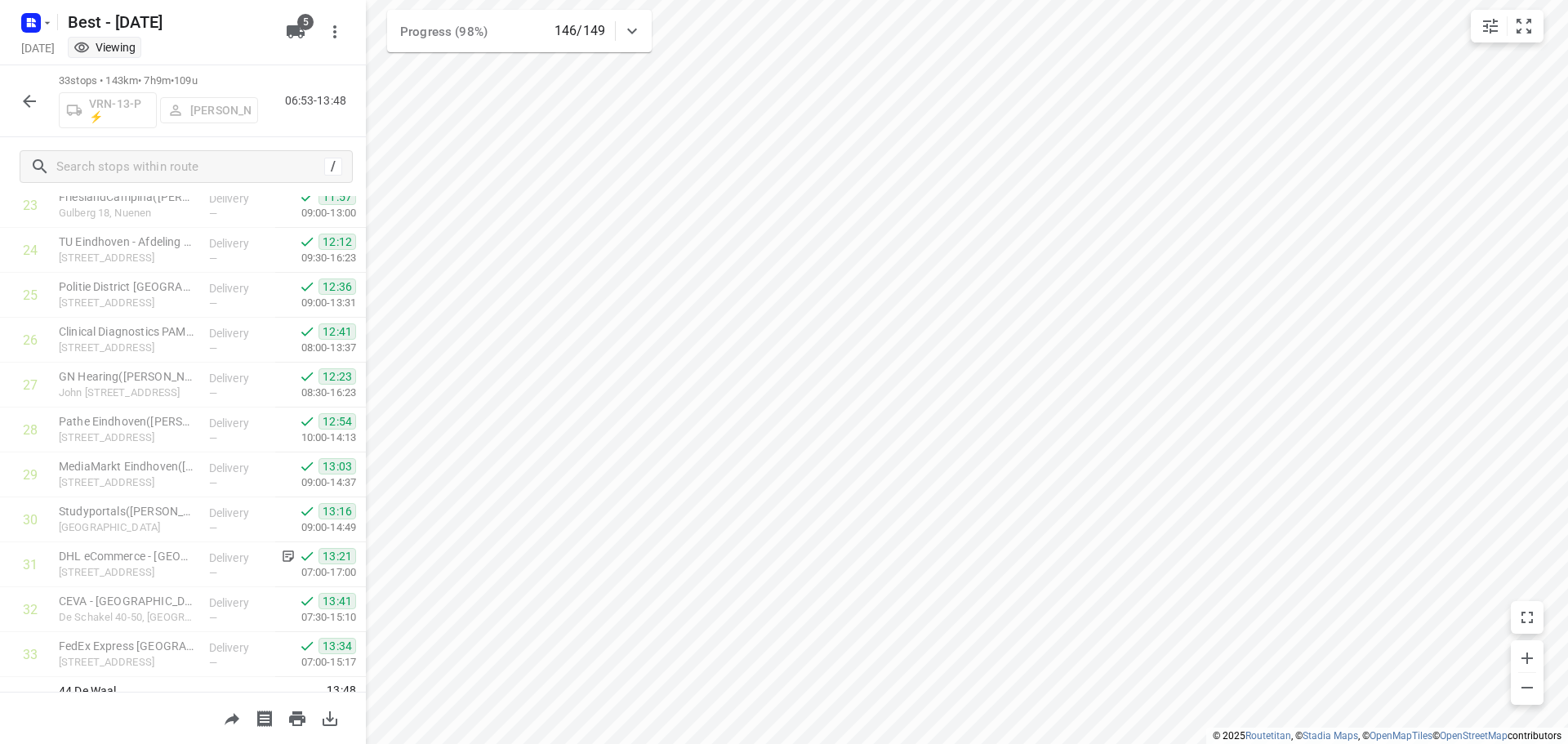
scroll to position [1113, 0]
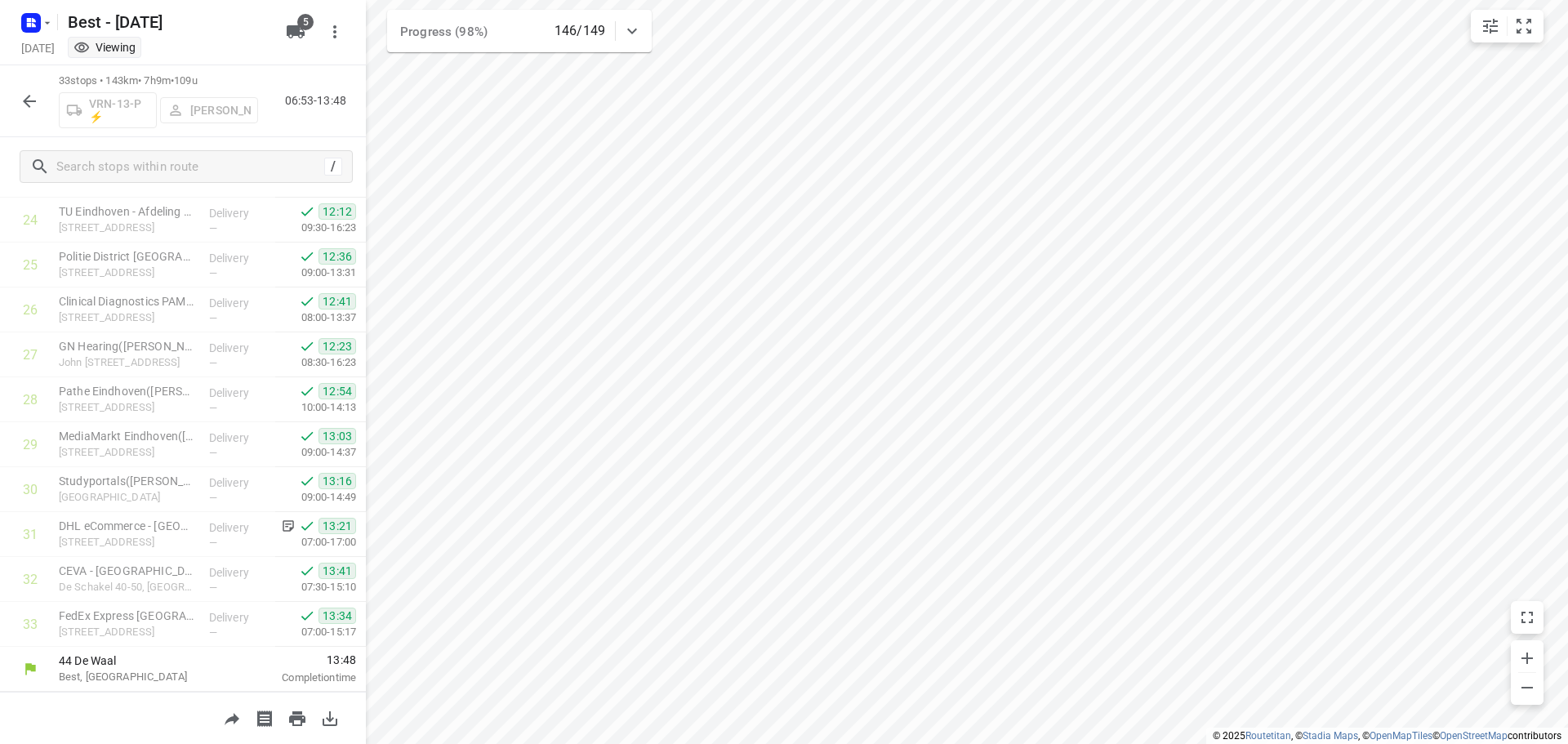
click at [27, 94] on icon "button" at bounding box center [29, 100] width 19 height 19
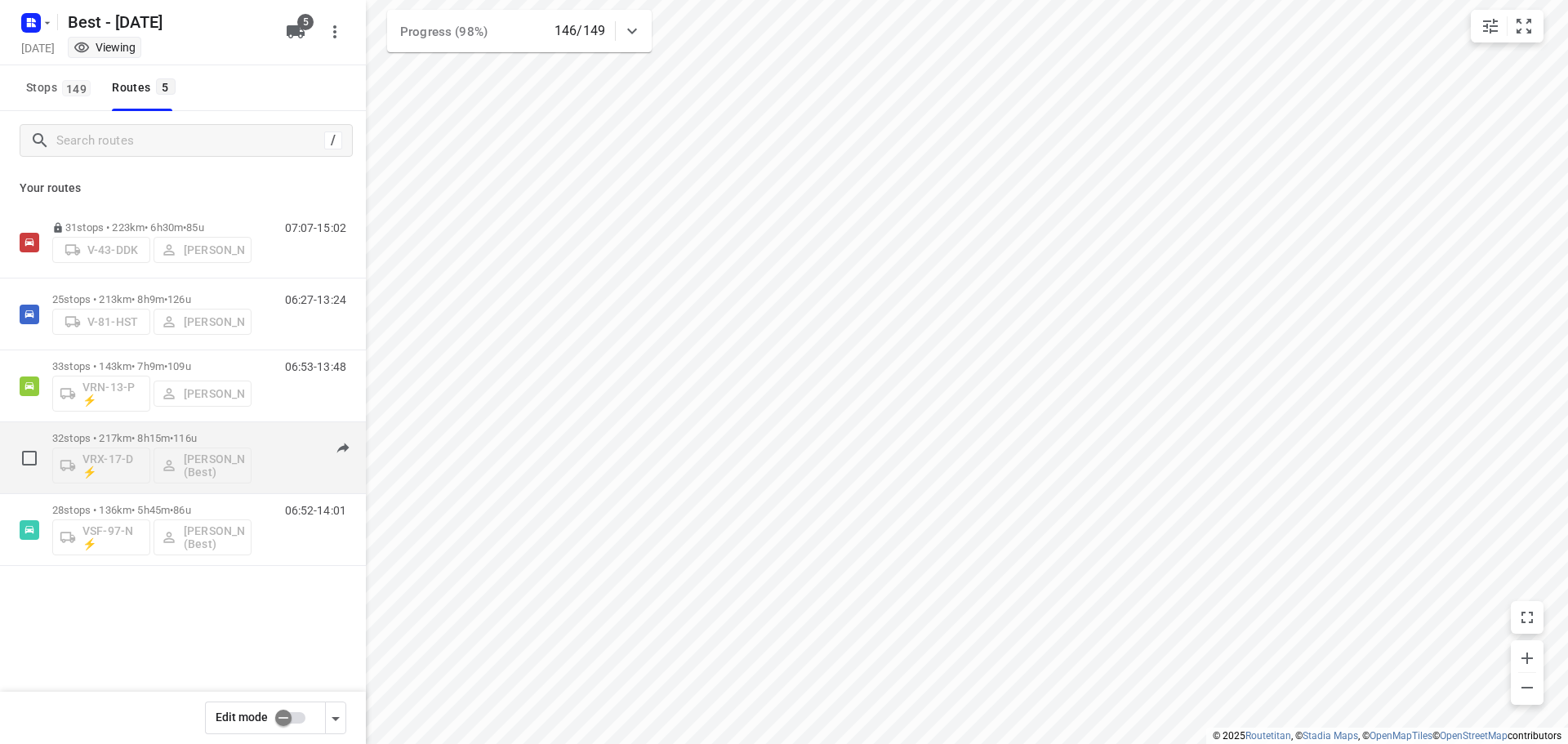
click at [175, 429] on div "32 stops • 217km • 8h15m • 116u VRX-17-D ⚡ [PERSON_NAME] (Best)" at bounding box center [152, 458] width 200 height 68
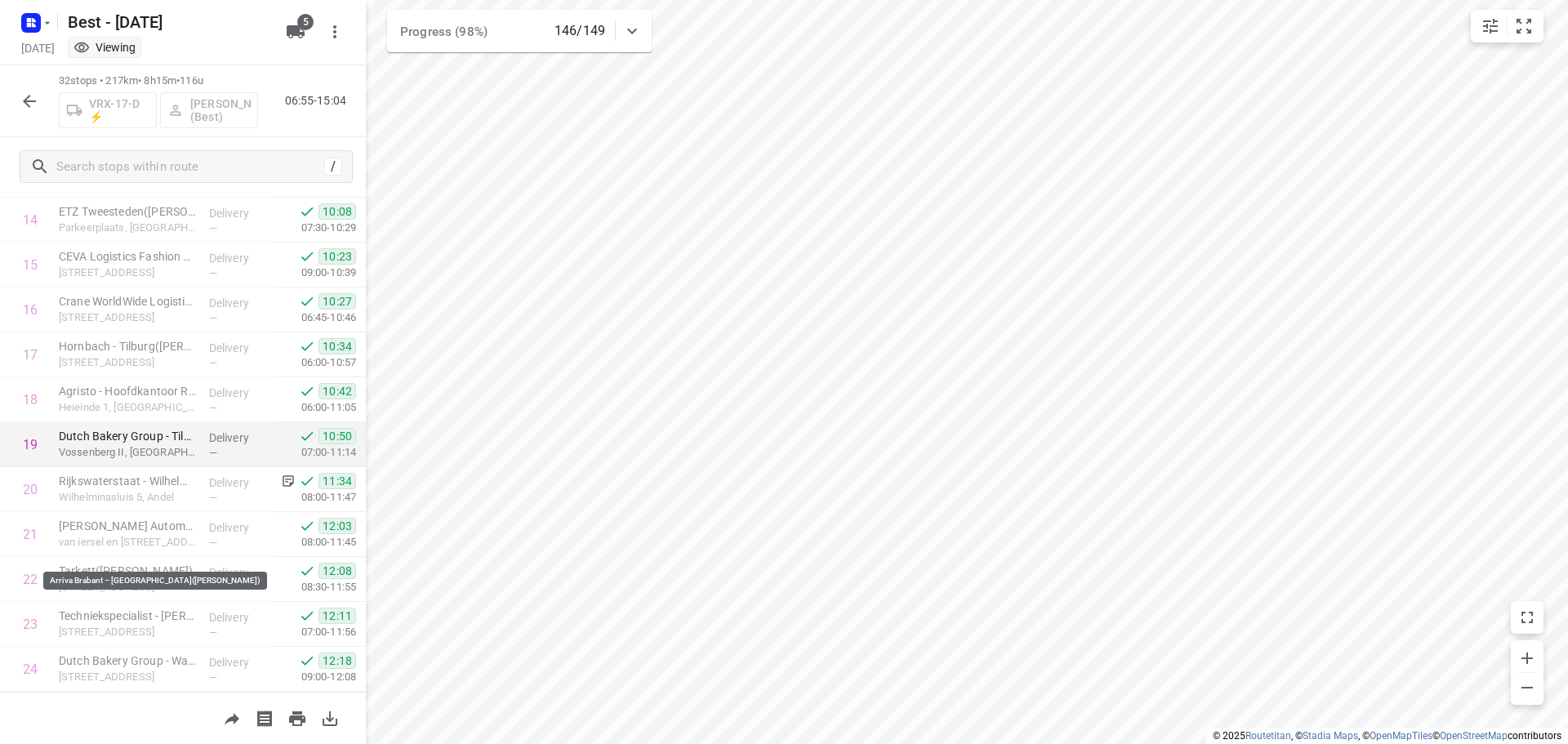
scroll to position [659, 0]
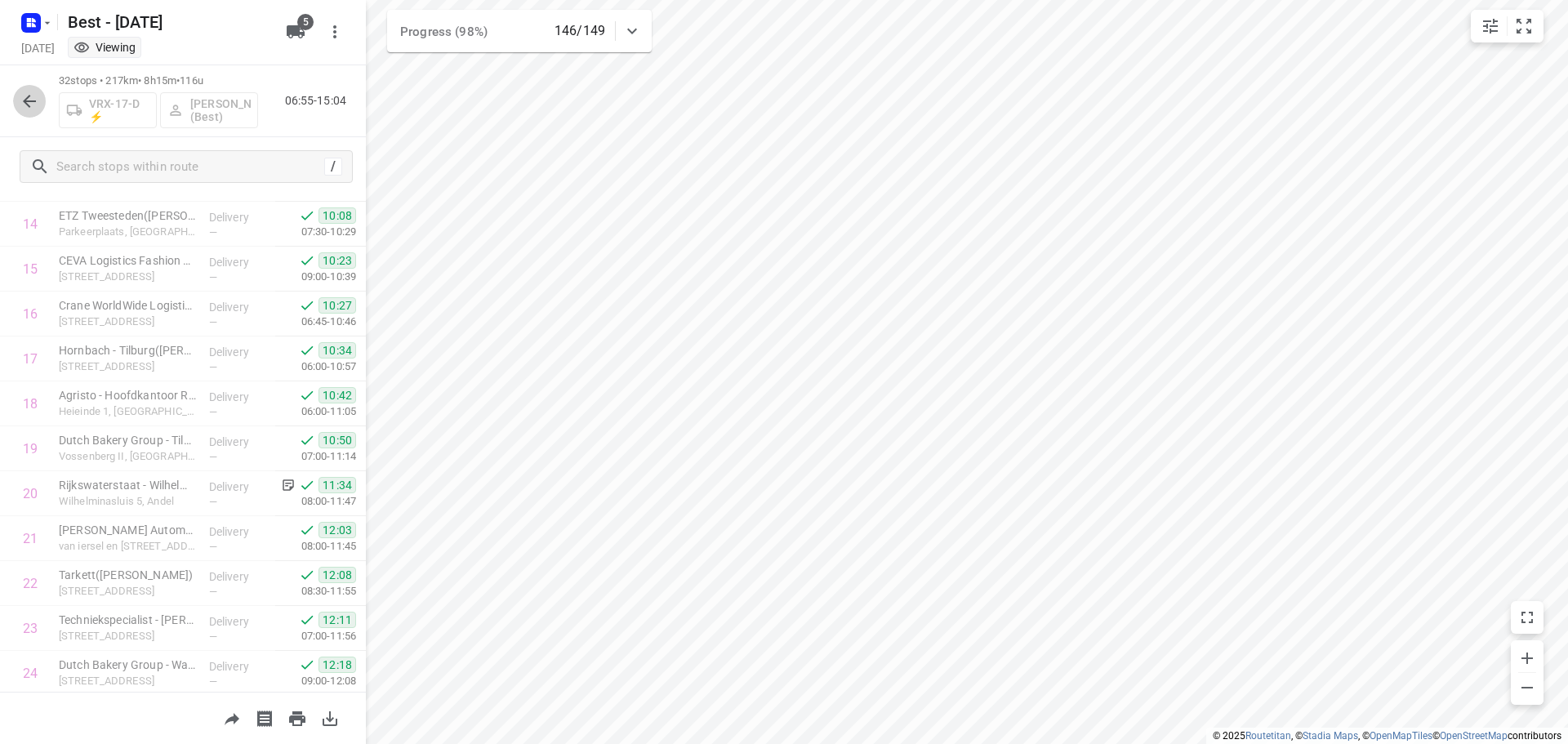
click at [18, 99] on button "button" at bounding box center [29, 101] width 33 height 33
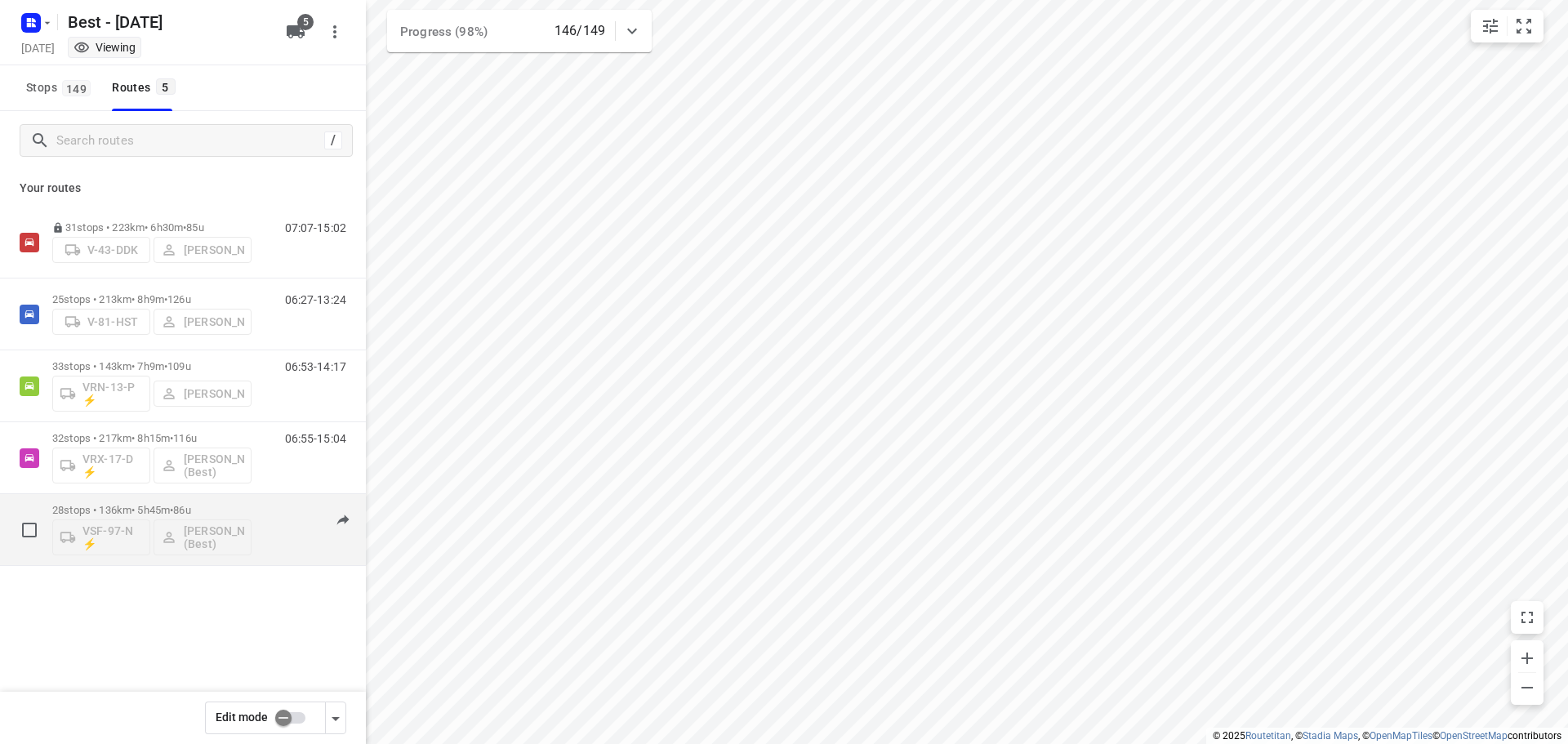
click at [238, 512] on p "28 stops • 136km • 5h45m • 86u" at bounding box center [152, 509] width 200 height 12
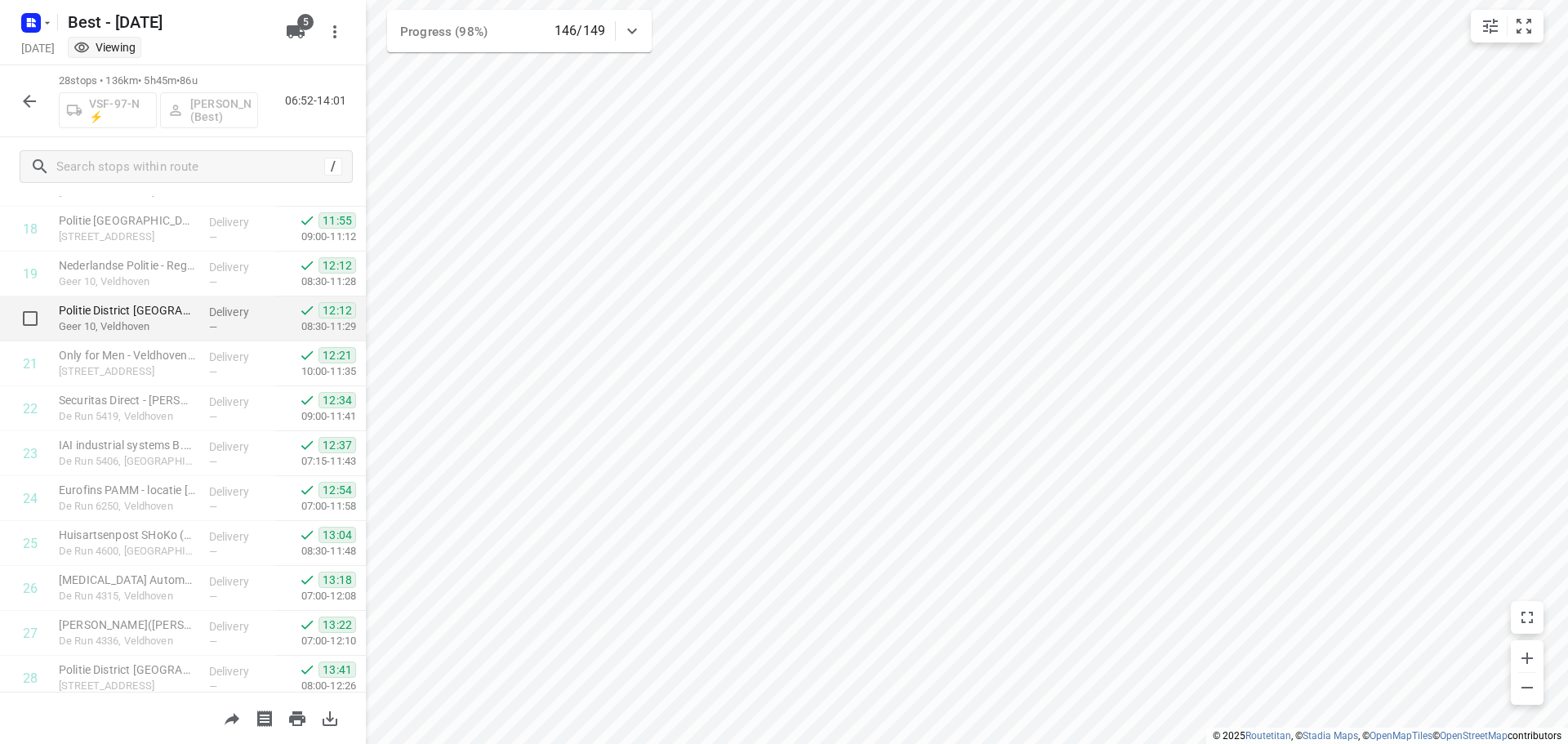
scroll to position [888, 0]
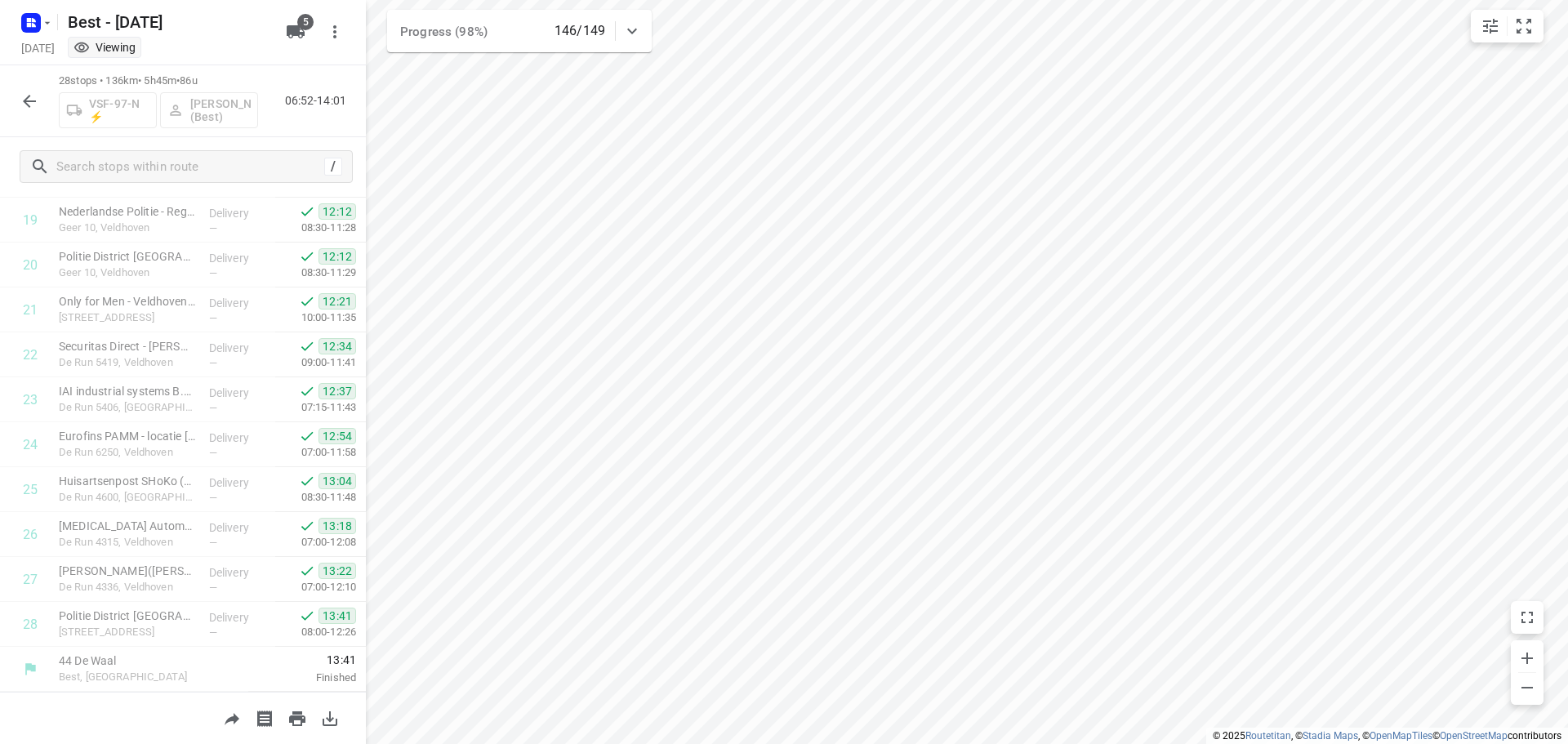
click at [26, 100] on icon "button" at bounding box center [29, 101] width 13 height 13
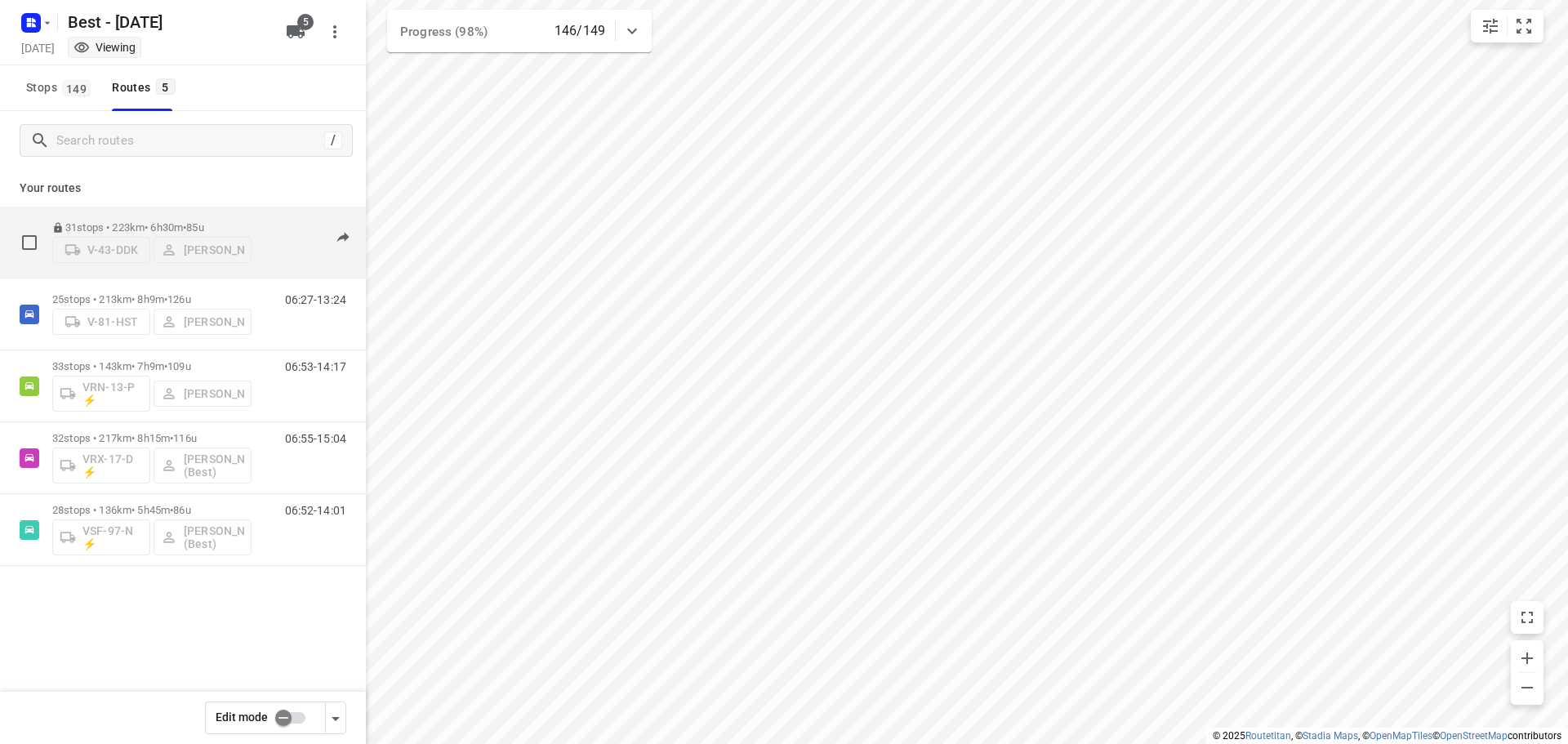
click at [168, 223] on p "31 stops • 223km • 6h30m • 85u" at bounding box center [152, 227] width 200 height 12
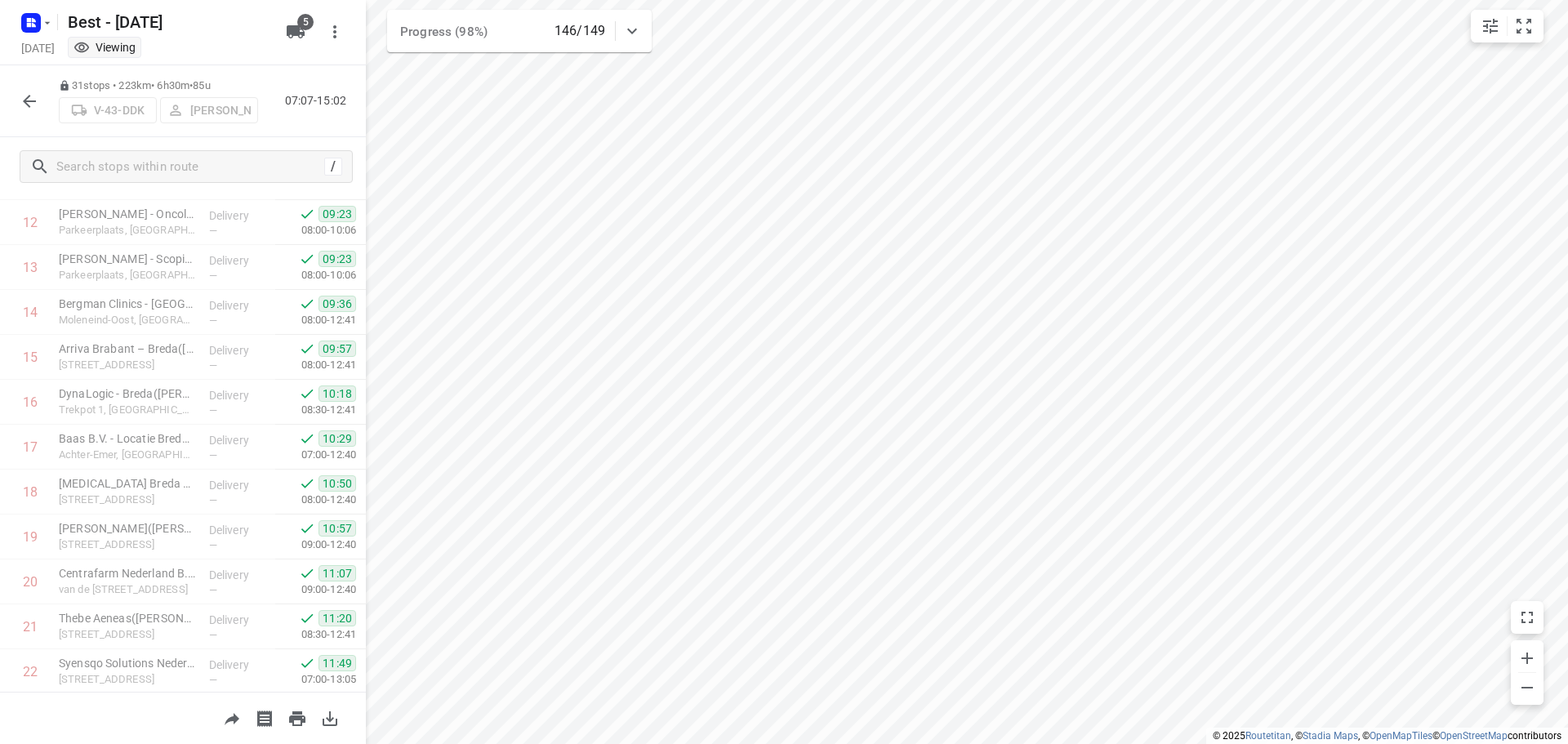
scroll to position [1023, 0]
click at [29, 102] on icon "button" at bounding box center [29, 100] width 19 height 19
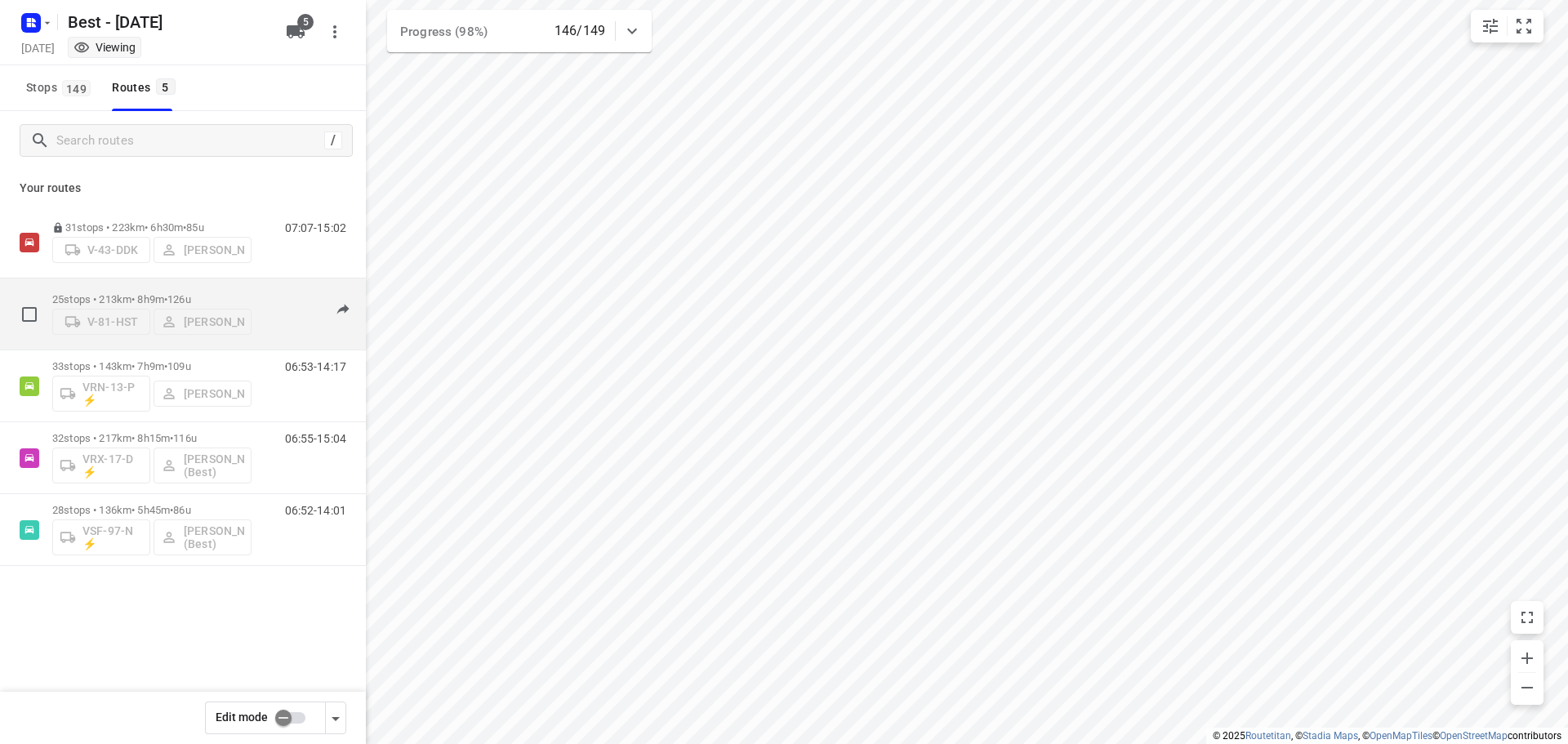
click at [144, 293] on p "25 stops • 213km • 8h9m • 126u" at bounding box center [152, 299] width 200 height 12
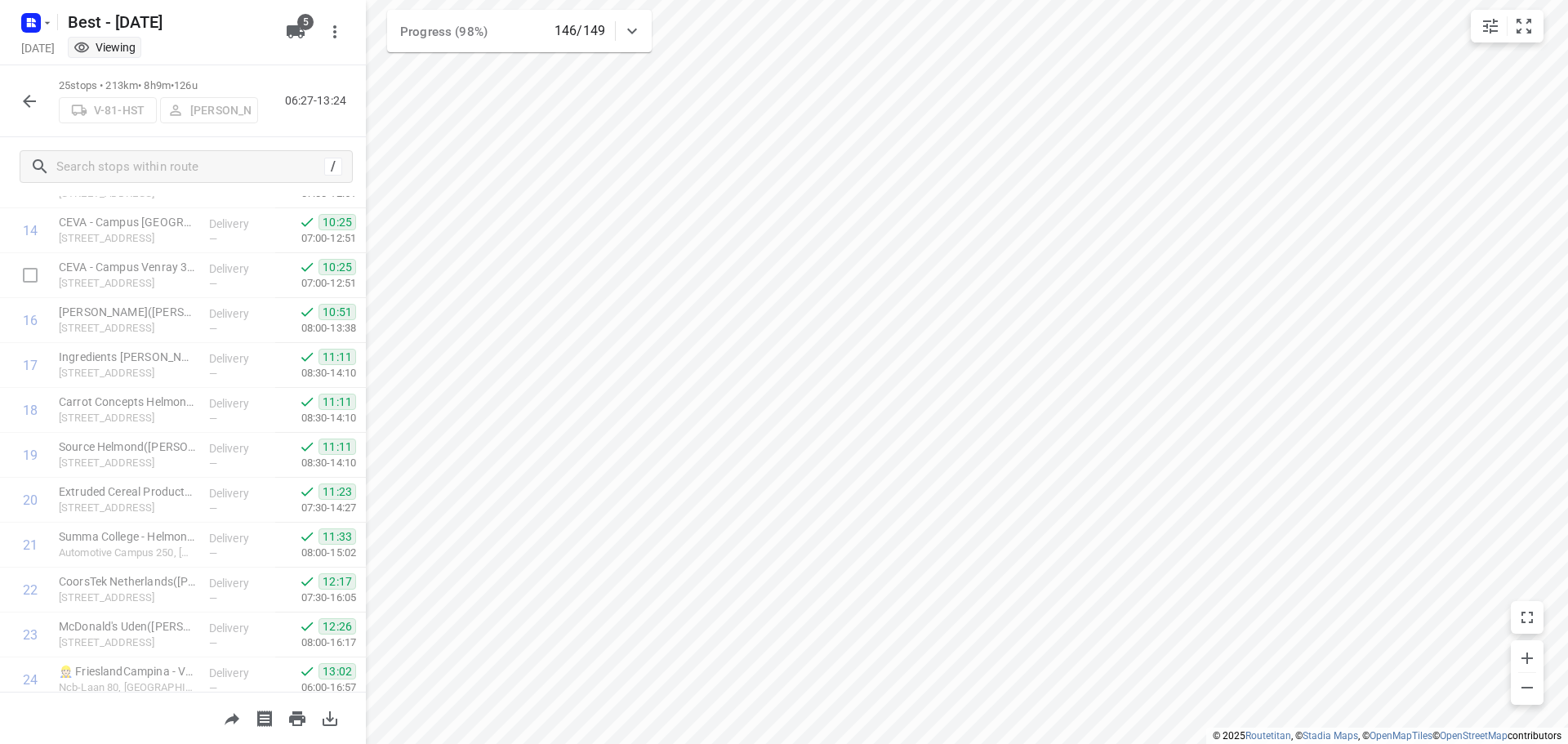
scroll to position [753, 0]
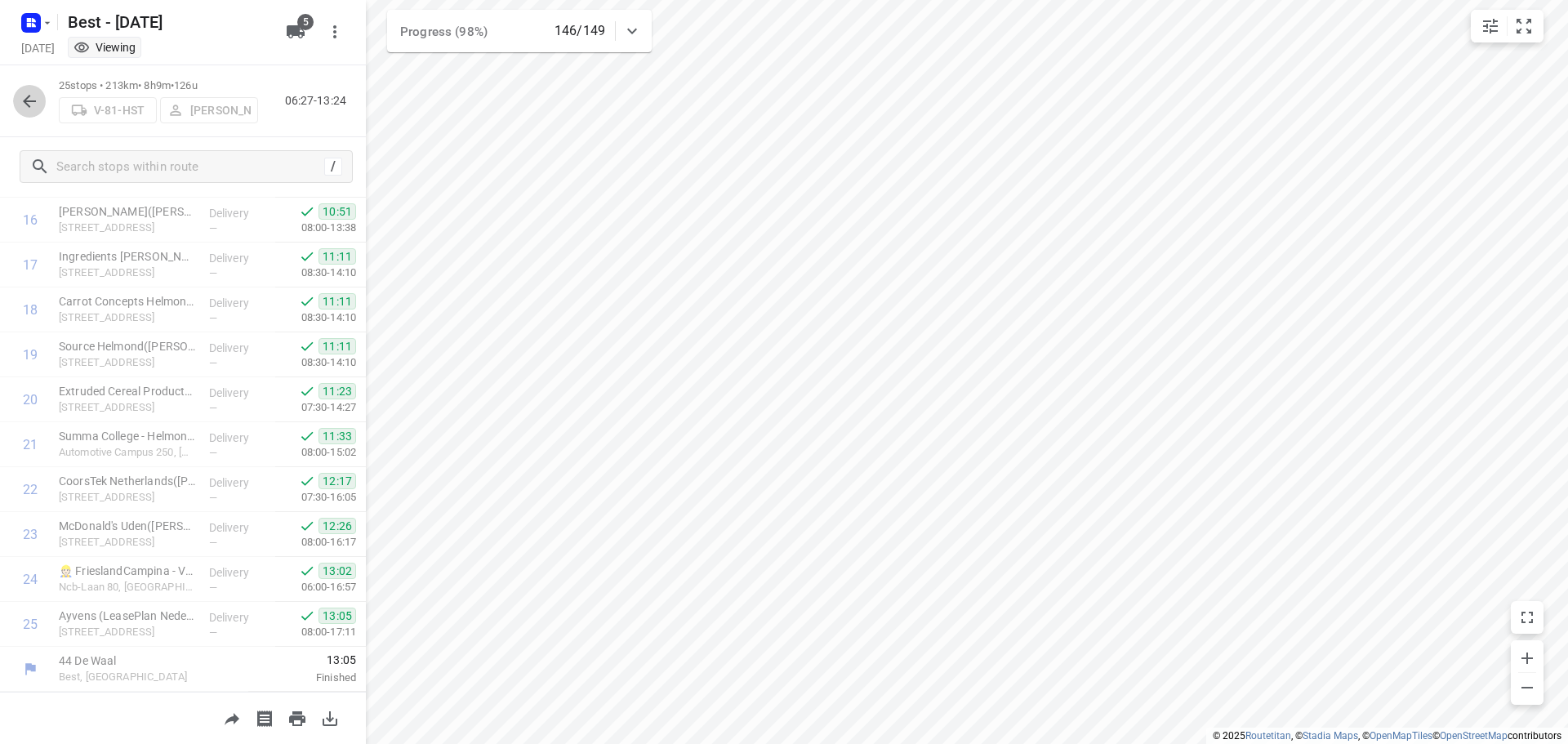
click at [41, 109] on button "button" at bounding box center [29, 101] width 33 height 33
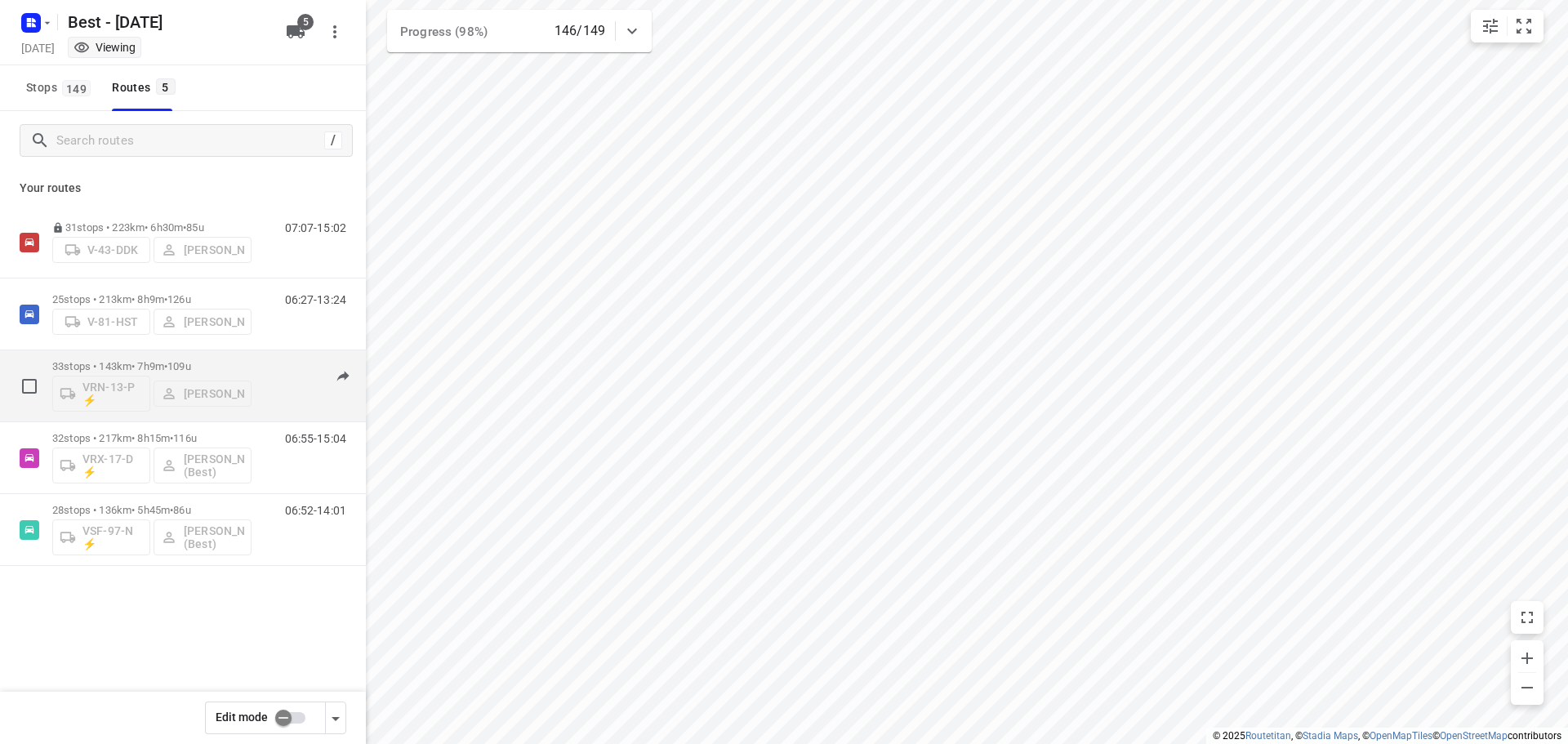
click at [214, 357] on div "33 stops • 143km • 7h9m • 109u VRN-13-P ⚡ [PERSON_NAME]" at bounding box center [152, 386] width 200 height 68
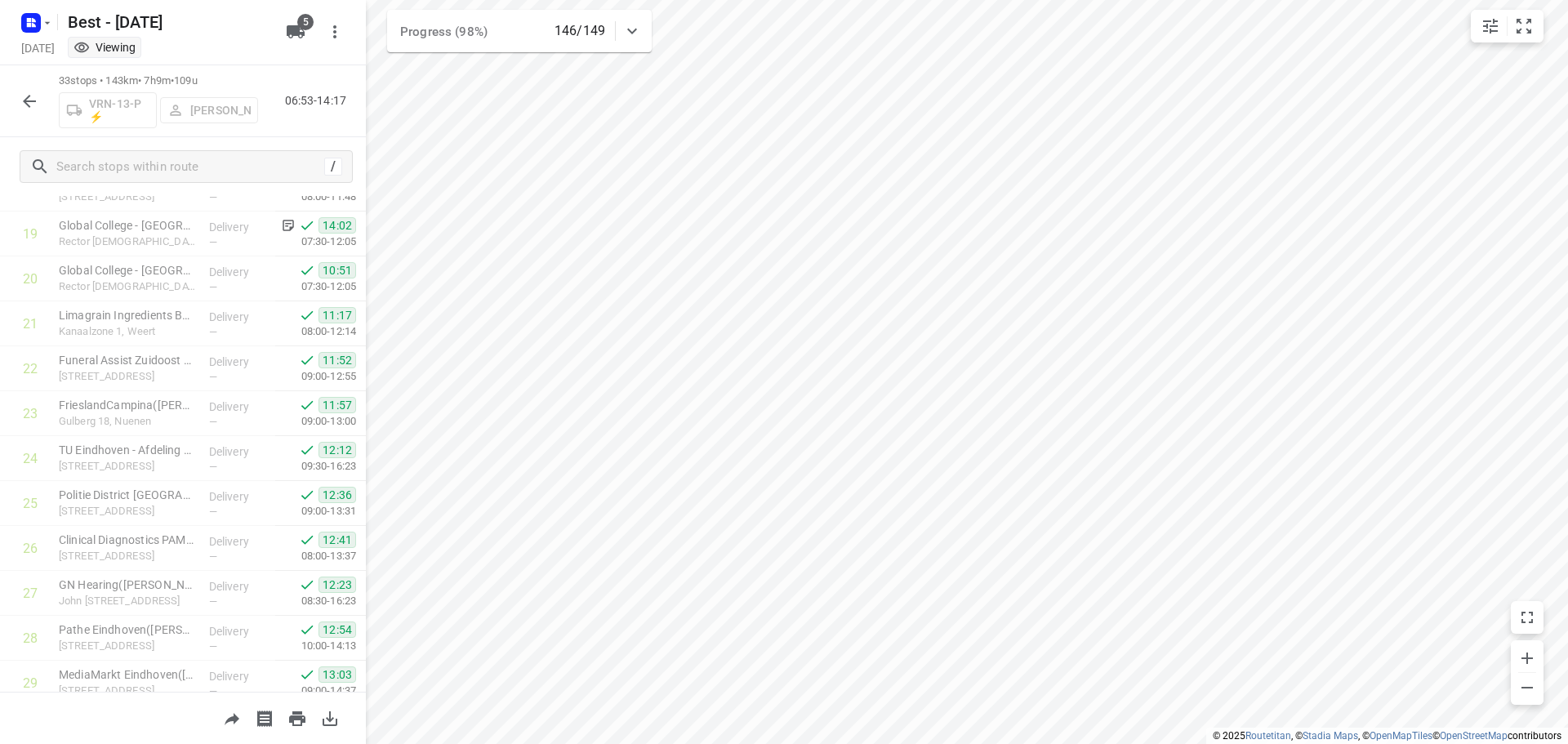
scroll to position [1113, 0]
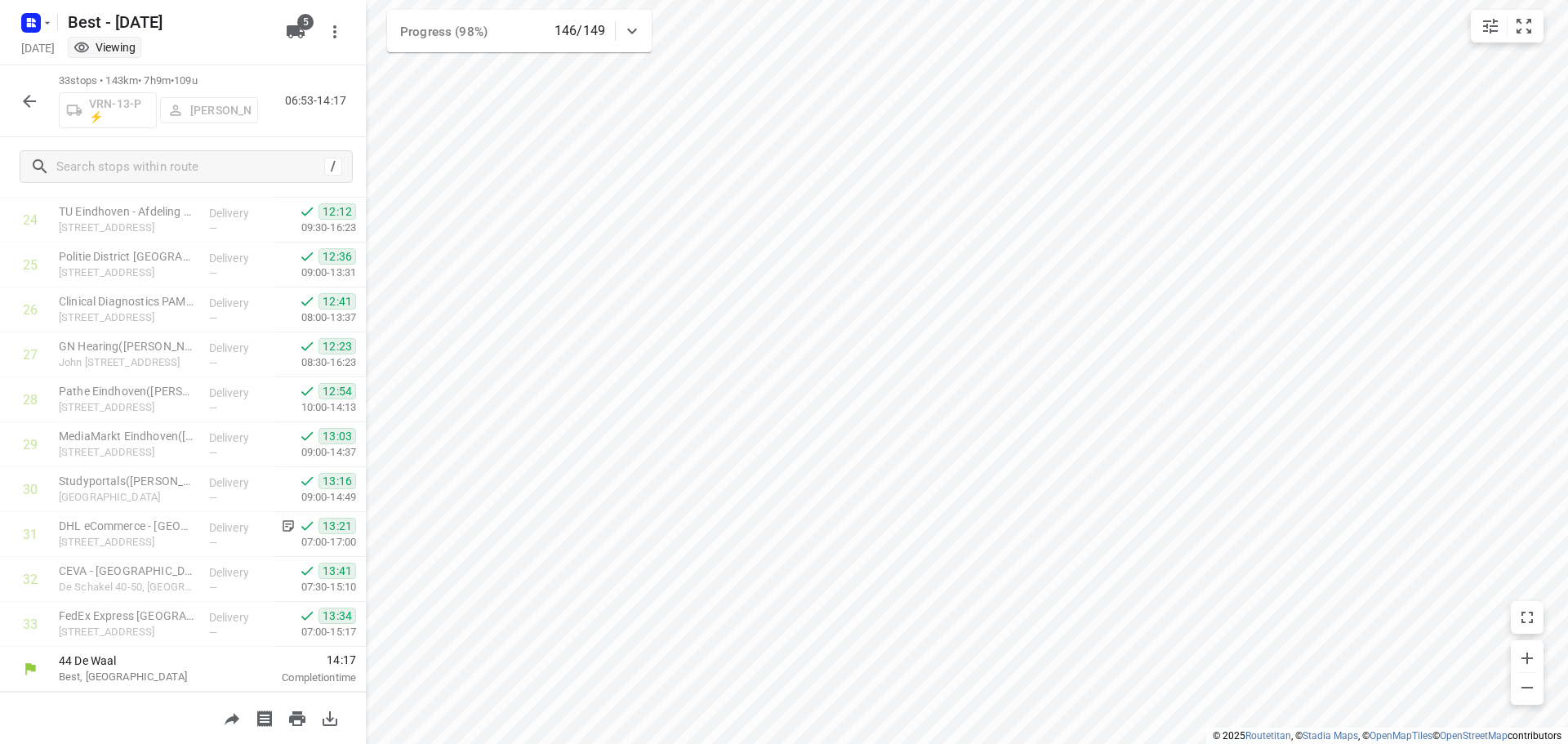
click at [39, 112] on button "button" at bounding box center [29, 101] width 33 height 33
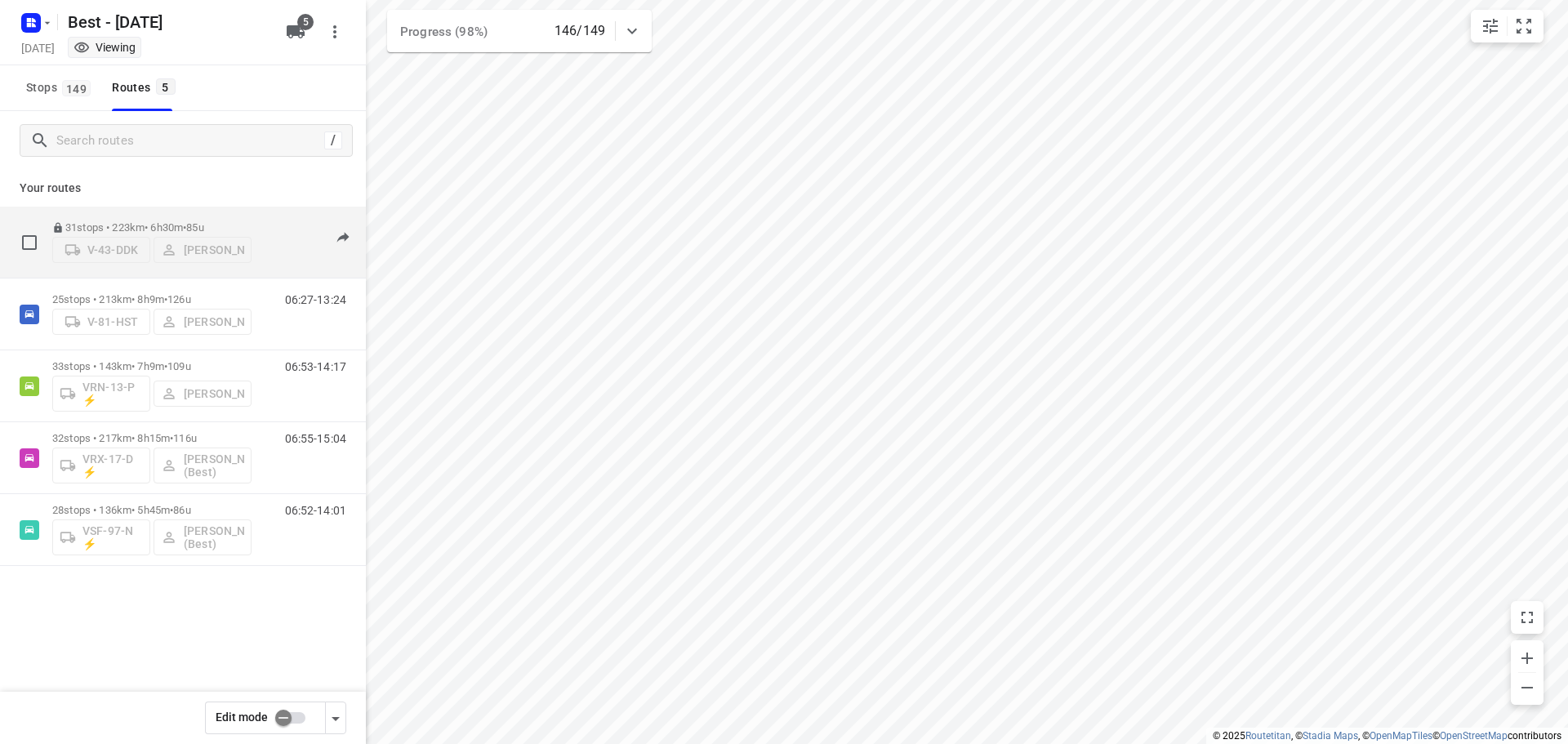
click at [193, 215] on div "31 stops • 223km • 6h30m • 85u V-43-DDK [PERSON_NAME]" at bounding box center [152, 242] width 200 height 58
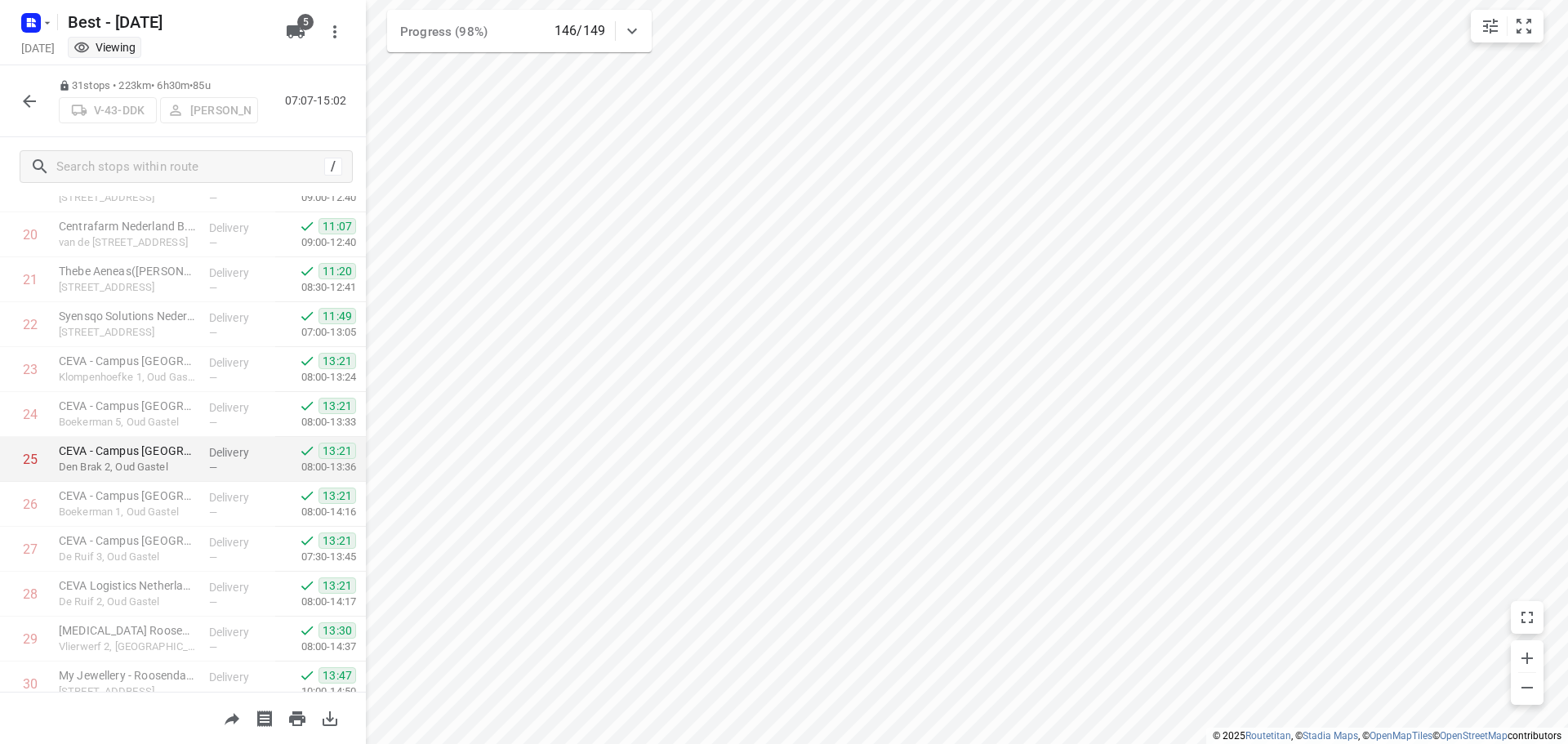
scroll to position [1023, 0]
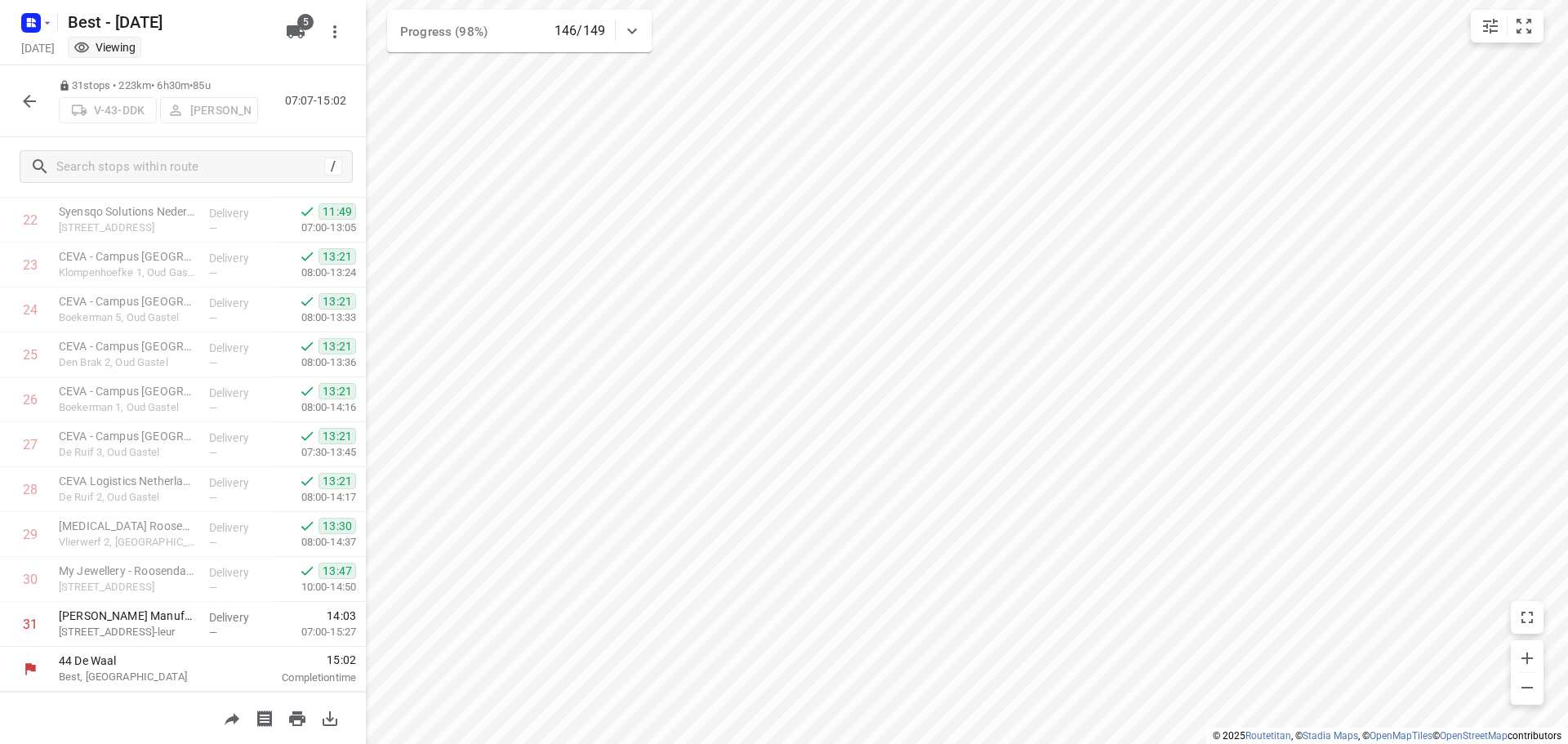
click at [40, 103] on button "button" at bounding box center [29, 101] width 33 height 33
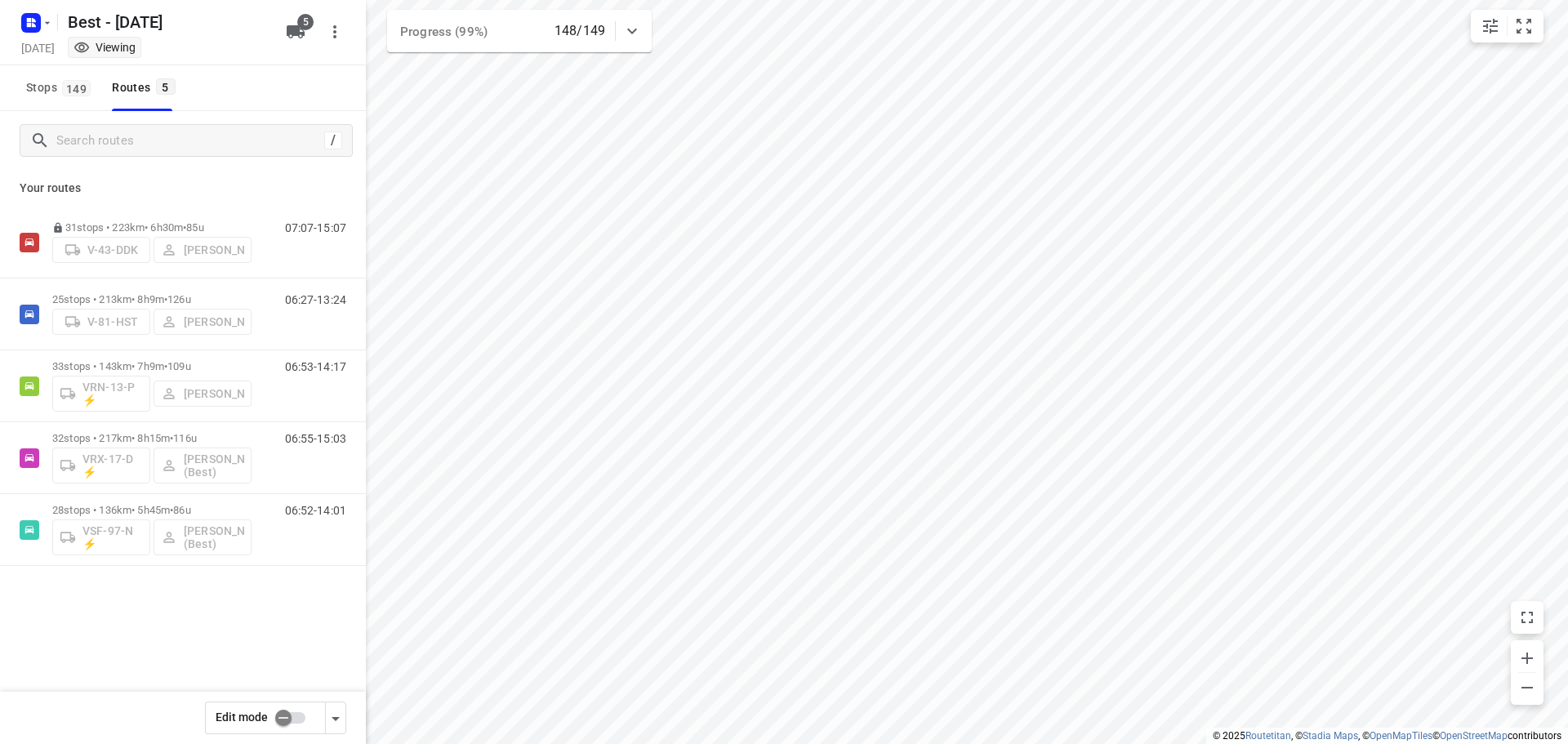
click at [634, 18] on div at bounding box center [632, 31] width 33 height 33
click at [631, 26] on div at bounding box center [632, 38] width 33 height 33
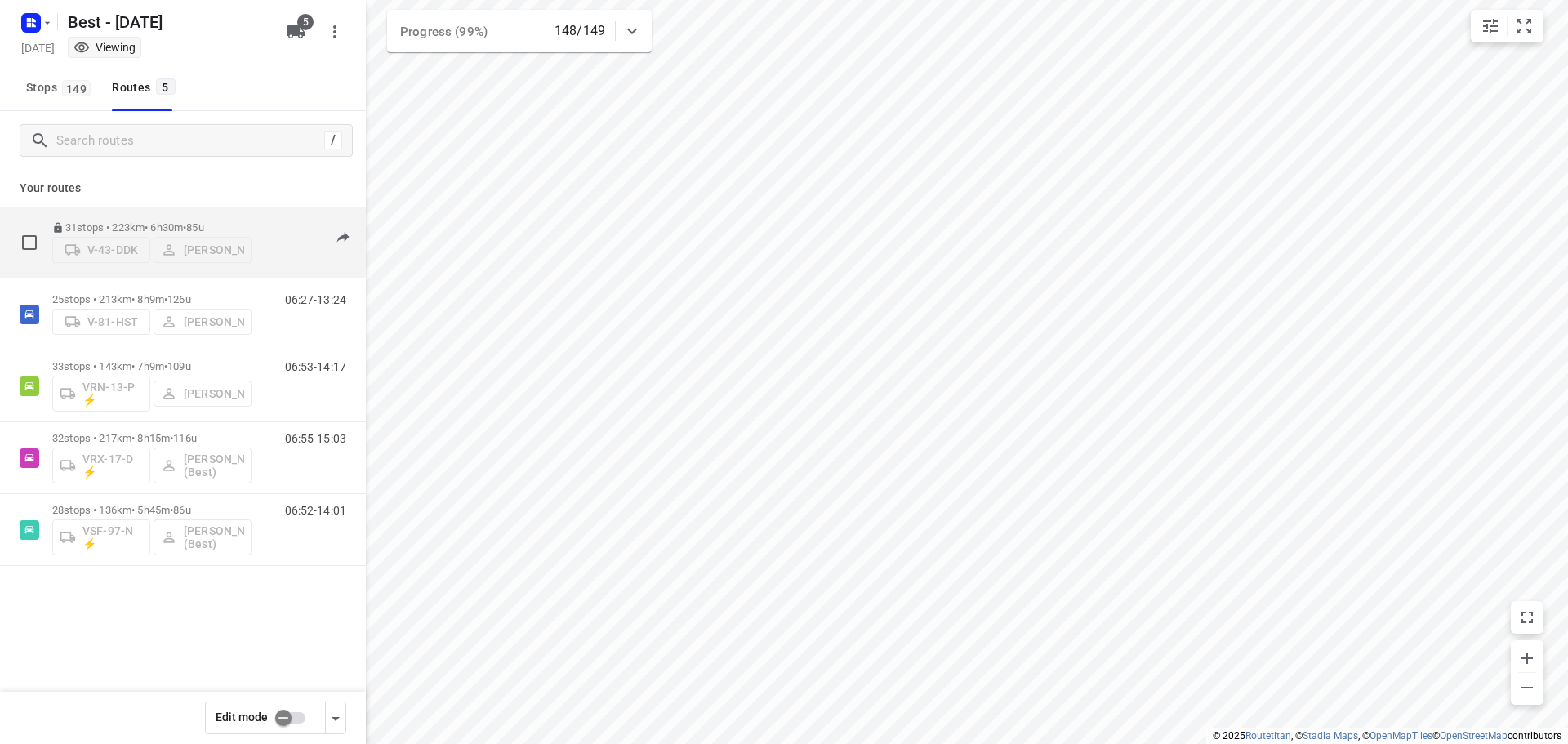
click at [231, 213] on div "31 stops • 223km • 6h30m • 85u V-43-DDK [PERSON_NAME]" at bounding box center [152, 242] width 200 height 58
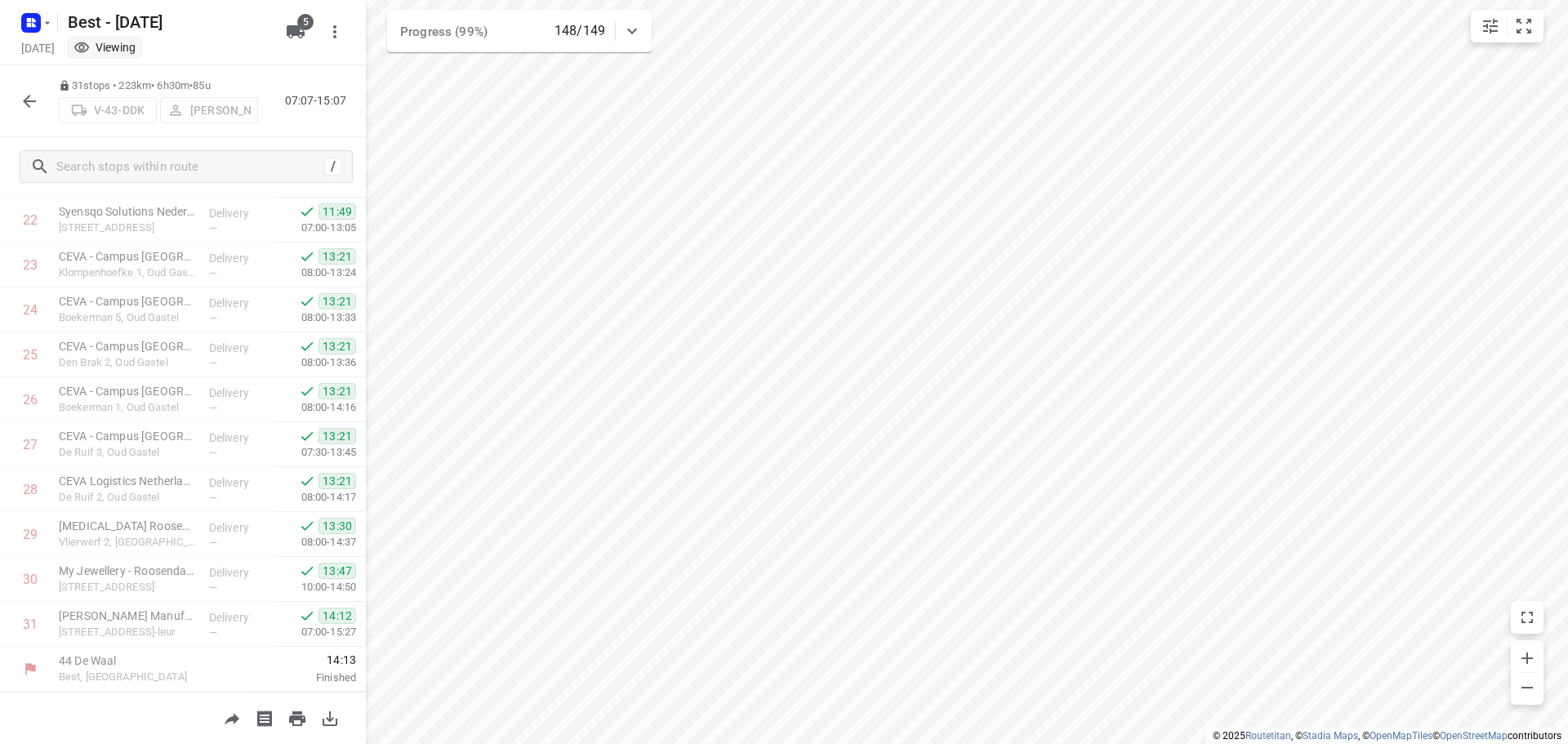
click at [34, 102] on icon "button" at bounding box center [29, 100] width 19 height 19
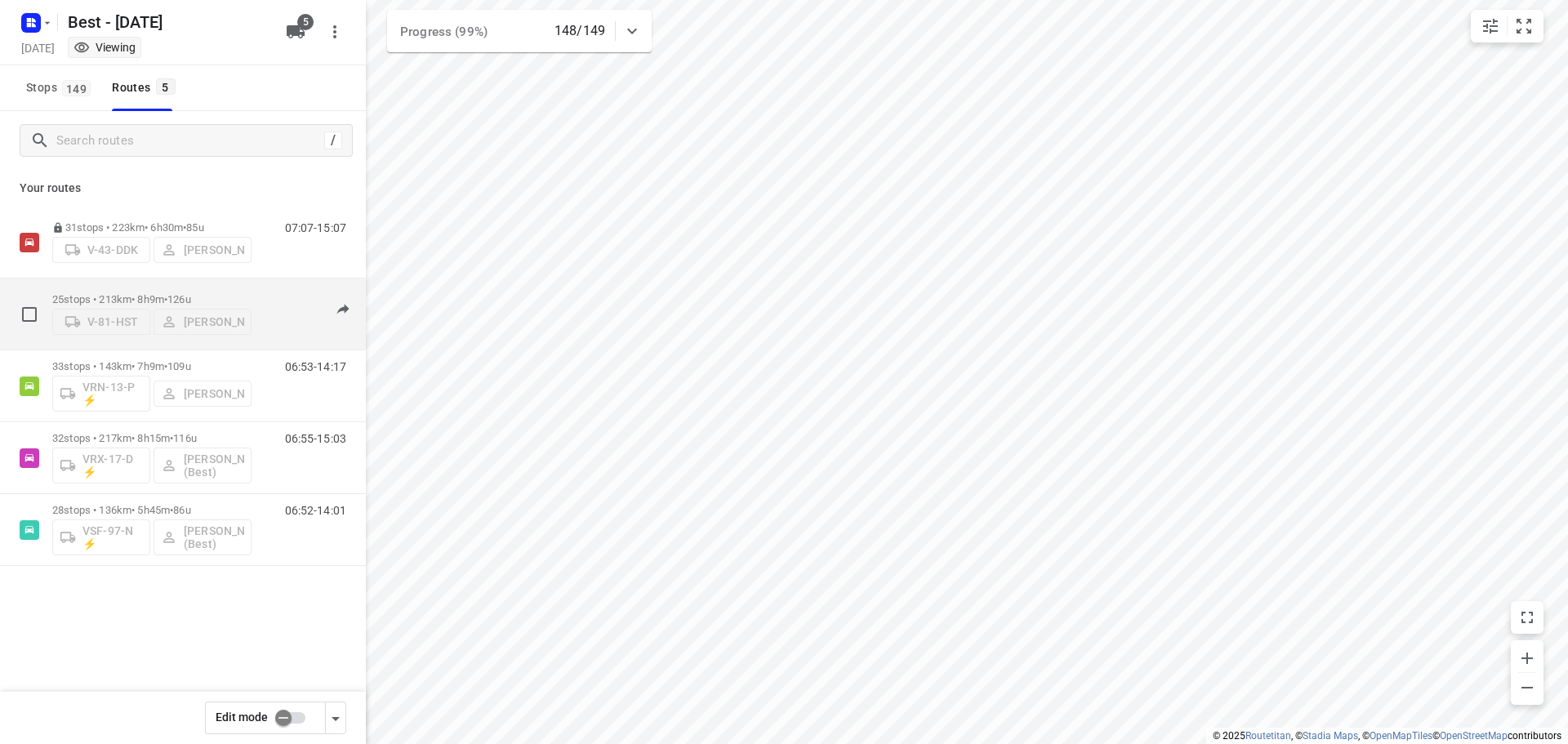
click at [143, 293] on p "25 stops • 213km • 8h9m • 126u" at bounding box center [152, 299] width 200 height 12
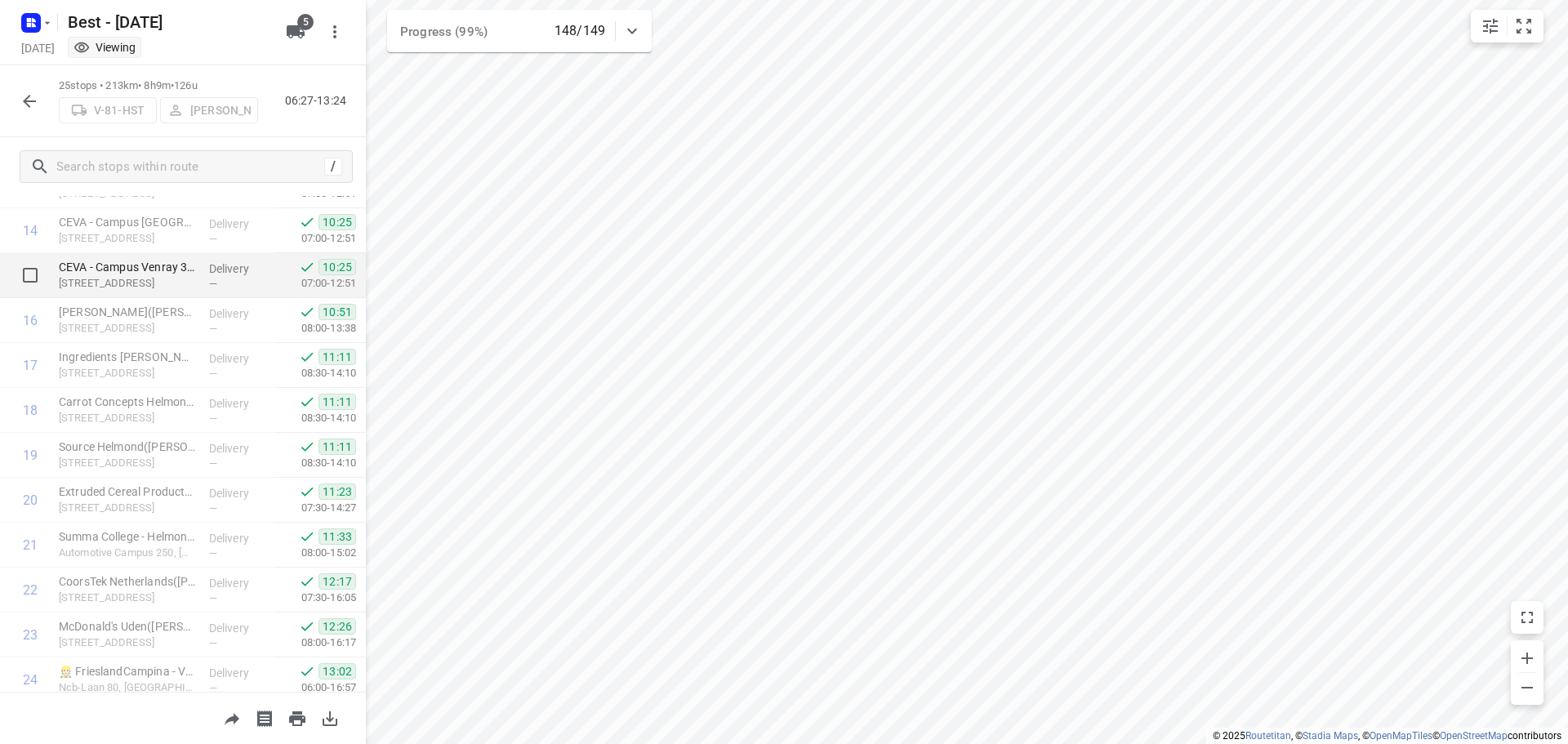
scroll to position [753, 0]
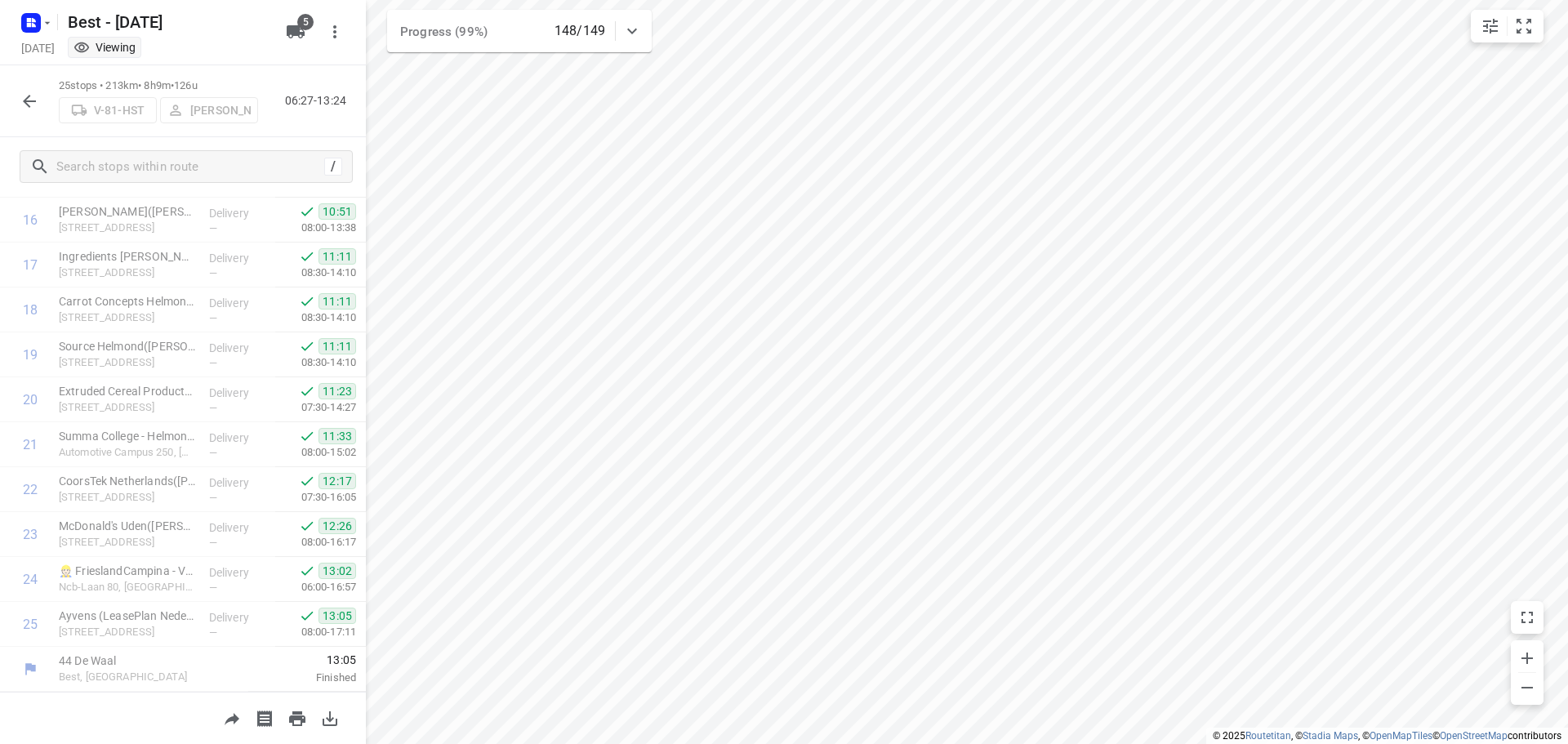
click at [27, 99] on icon "button" at bounding box center [29, 100] width 19 height 19
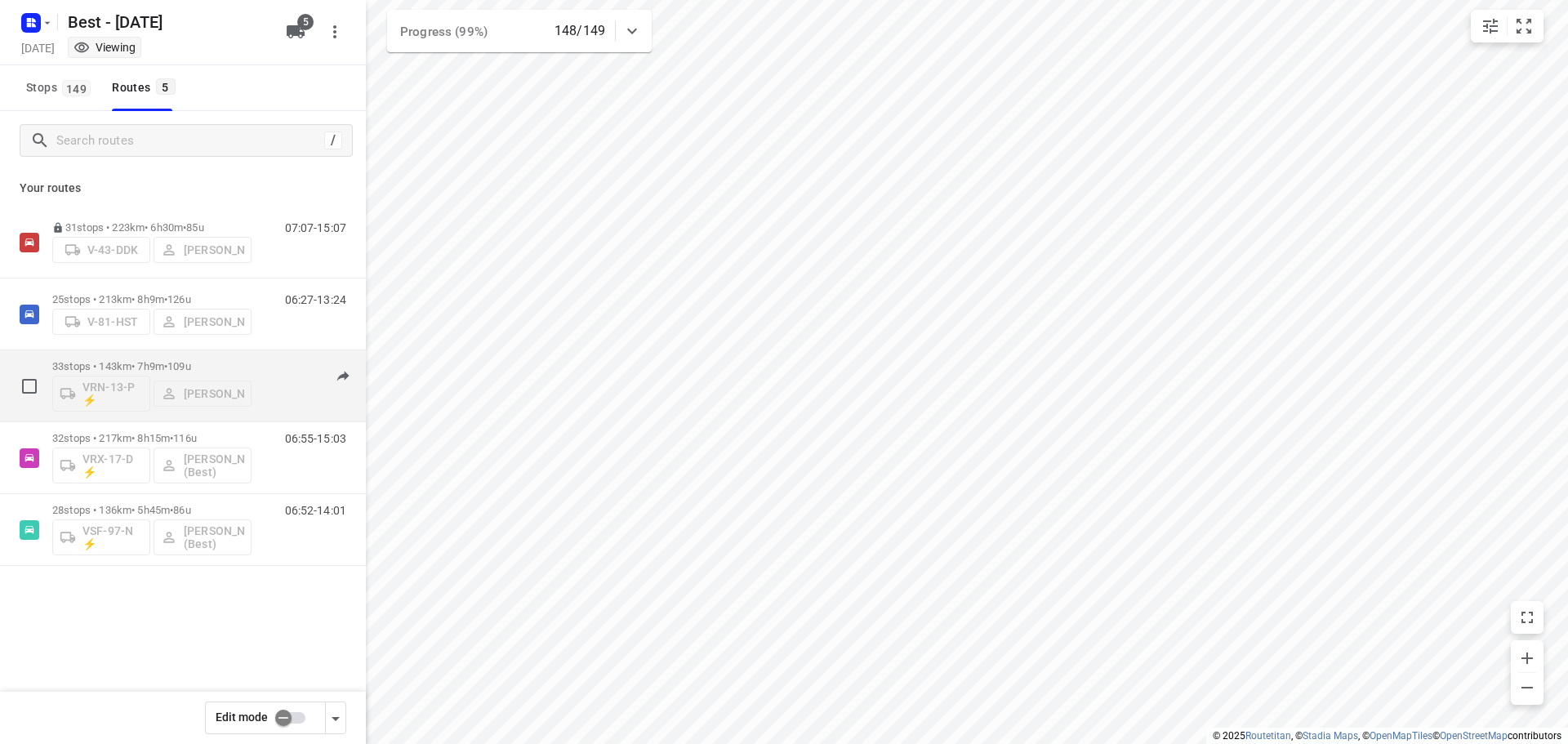
click at [140, 372] on p "33 stops • 143km • 7h9m • 109u" at bounding box center [152, 366] width 200 height 12
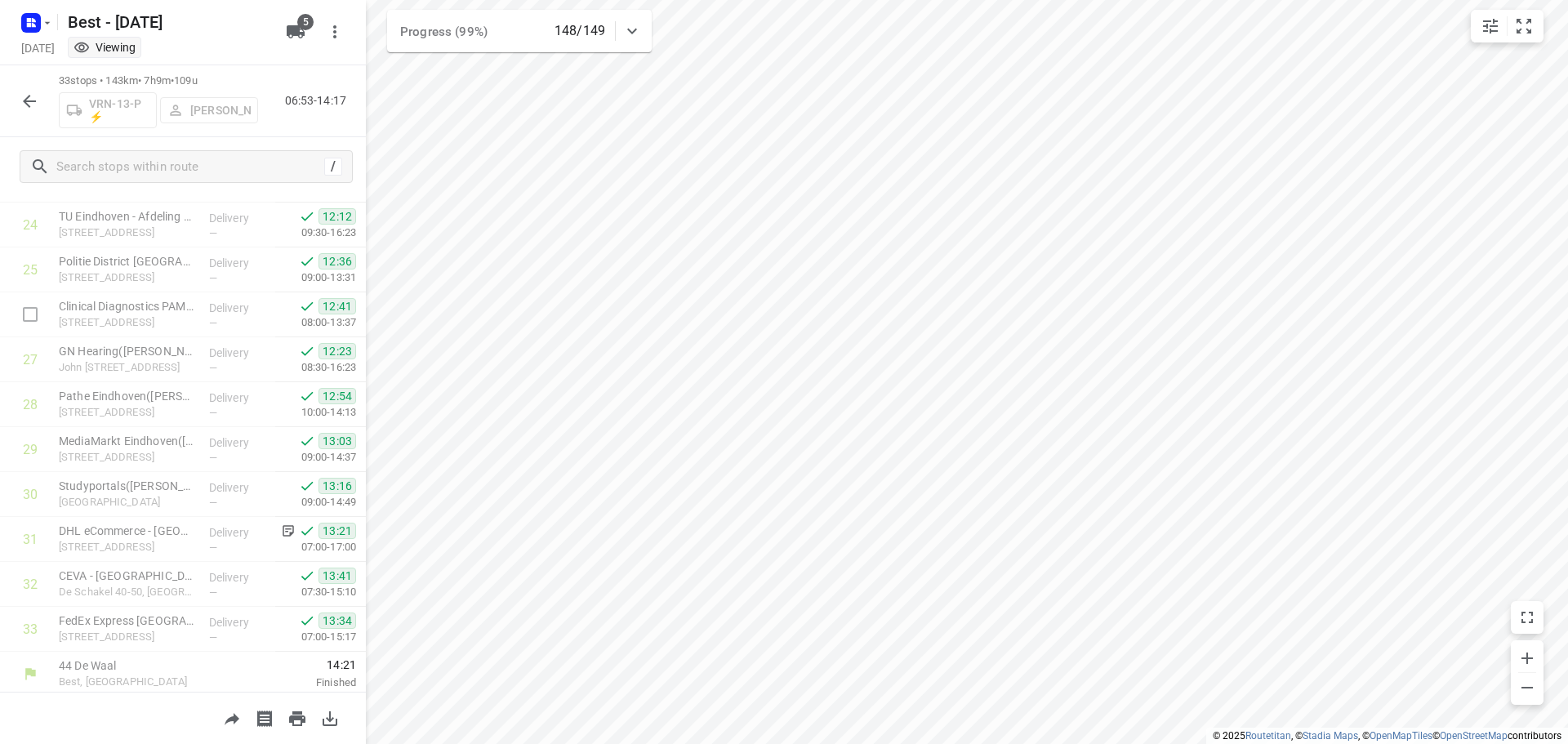
scroll to position [1113, 0]
click at [21, 102] on icon "button" at bounding box center [29, 100] width 19 height 19
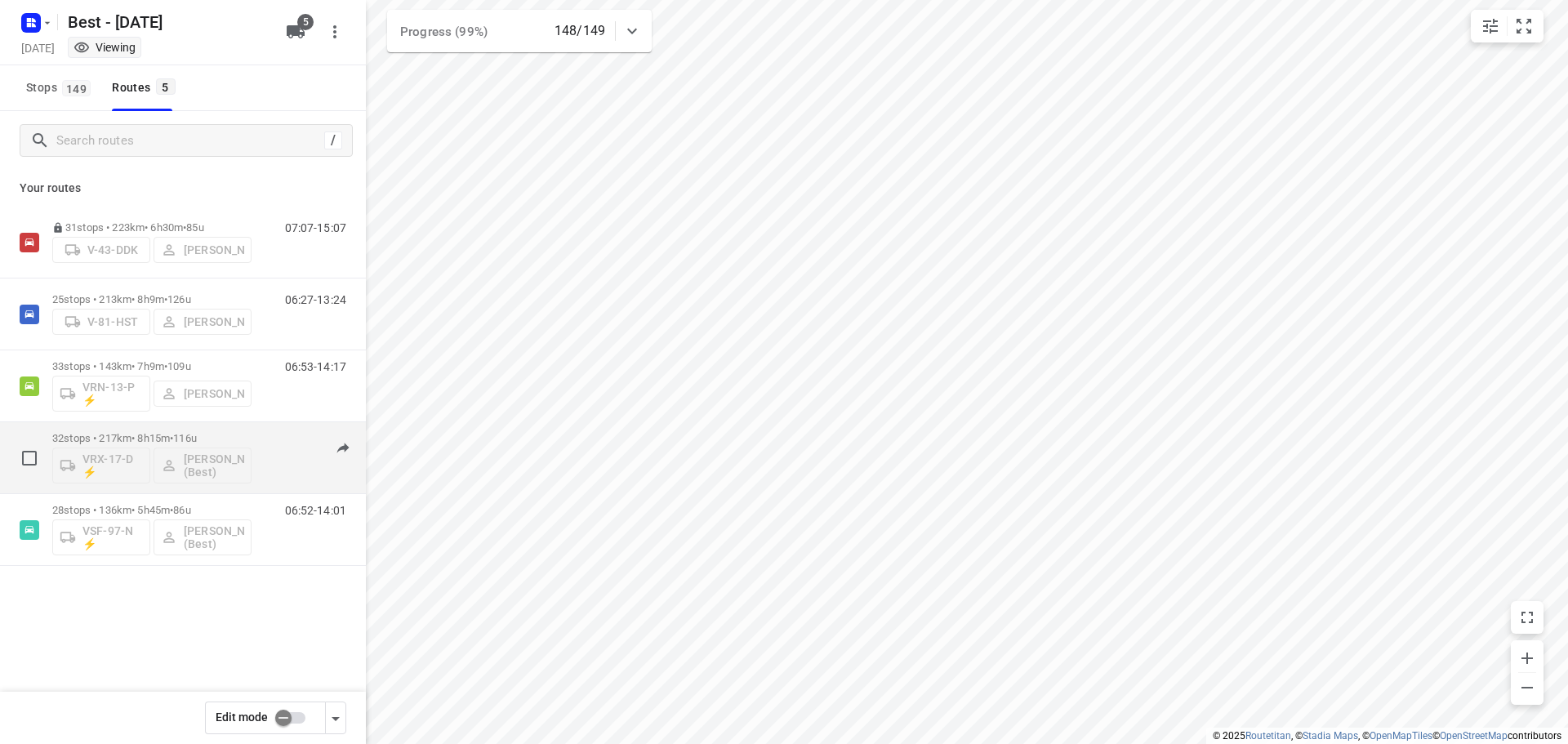
click at [163, 431] on div "32 stops • 217km • 8h15m • 116u VRX-17-D ⚡ [PERSON_NAME] (Best)" at bounding box center [152, 458] width 200 height 68
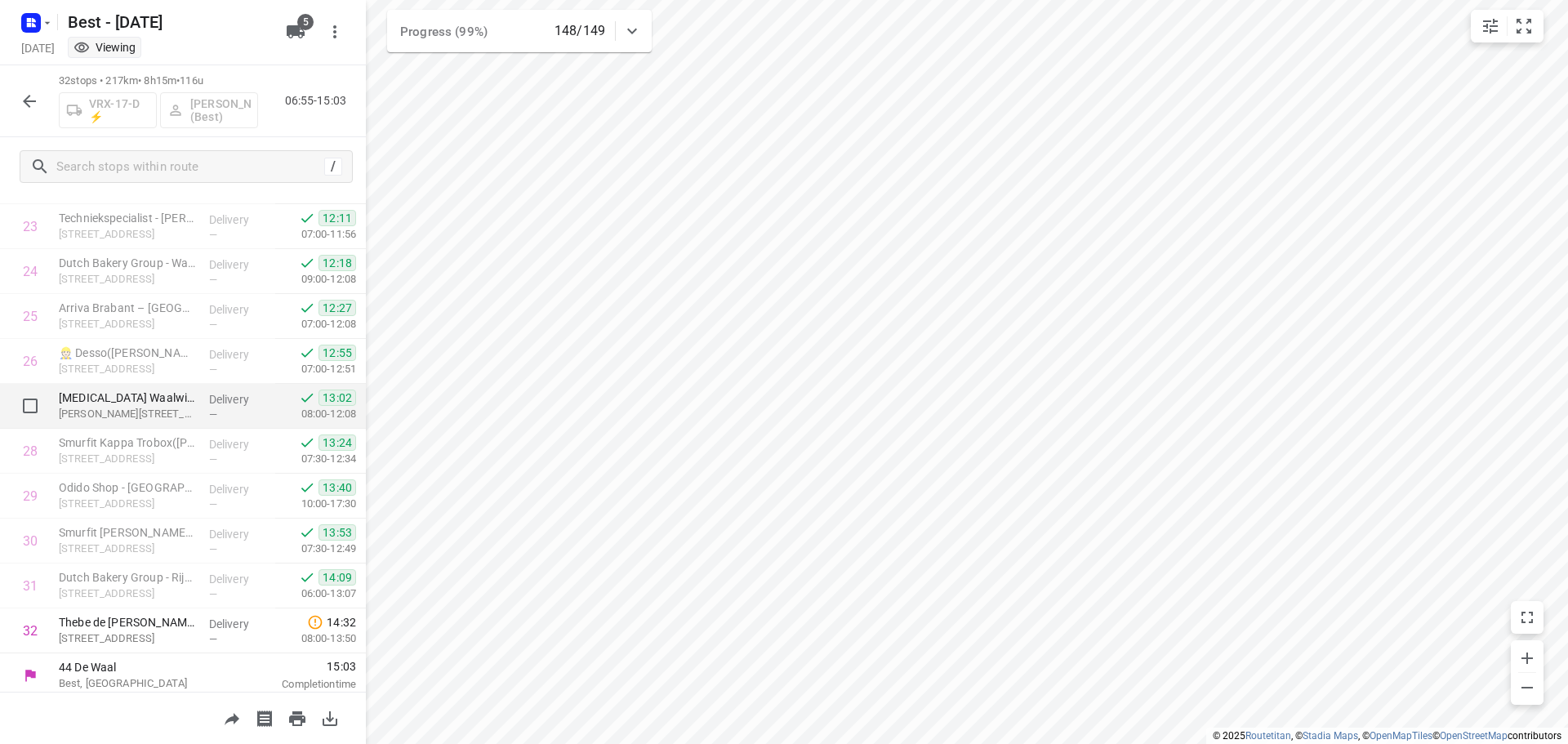
scroll to position [1068, 0]
